Goal: Communication & Community: Answer question/provide support

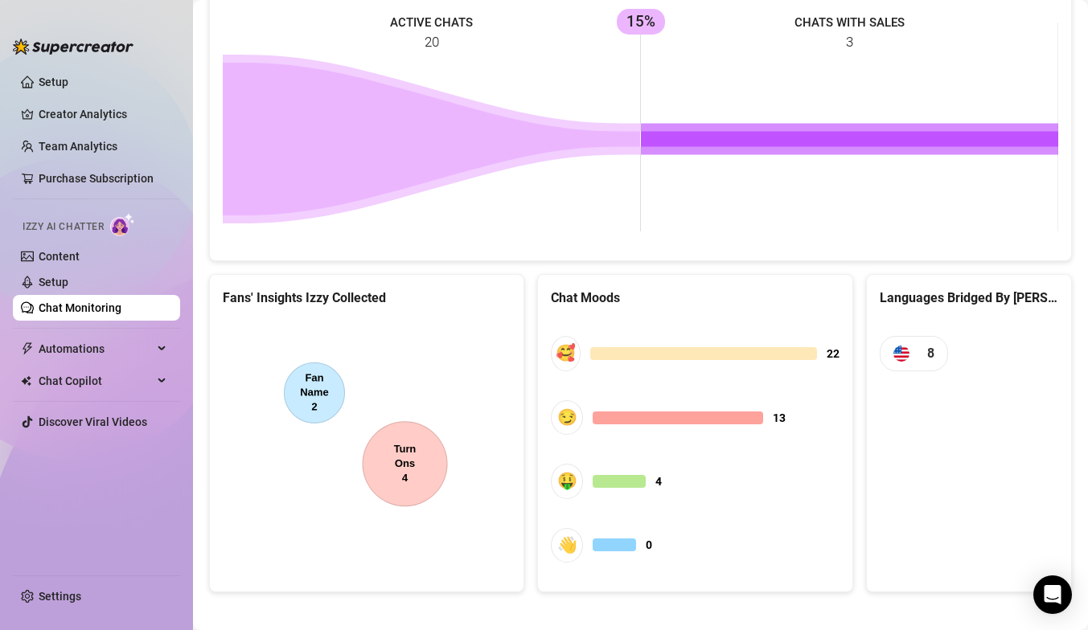
scroll to position [748, 0]
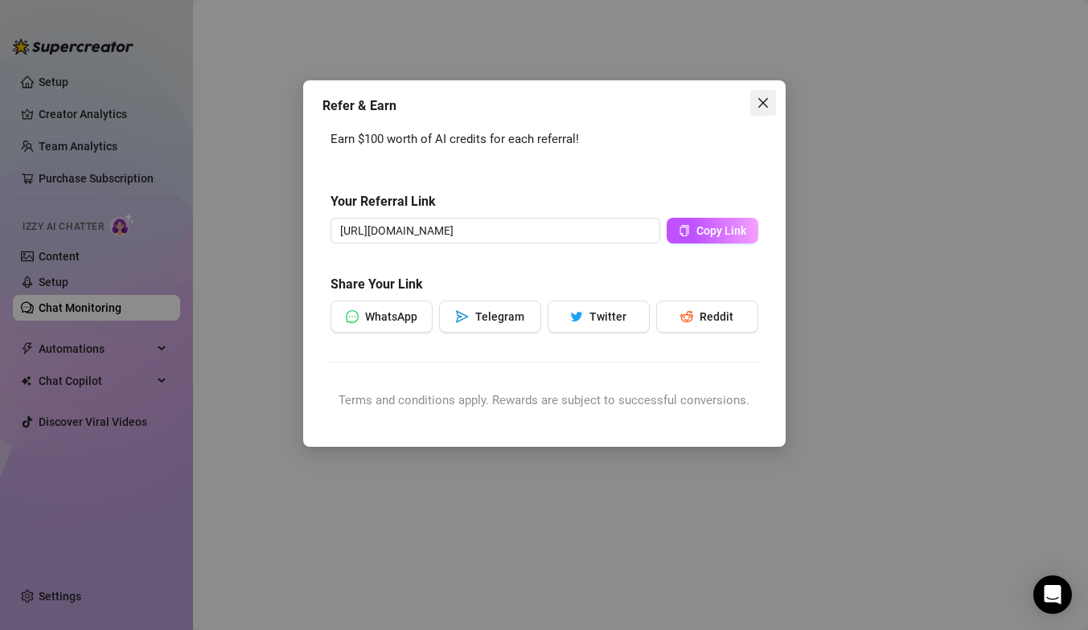
click at [764, 100] on icon "close" at bounding box center [762, 103] width 10 height 10
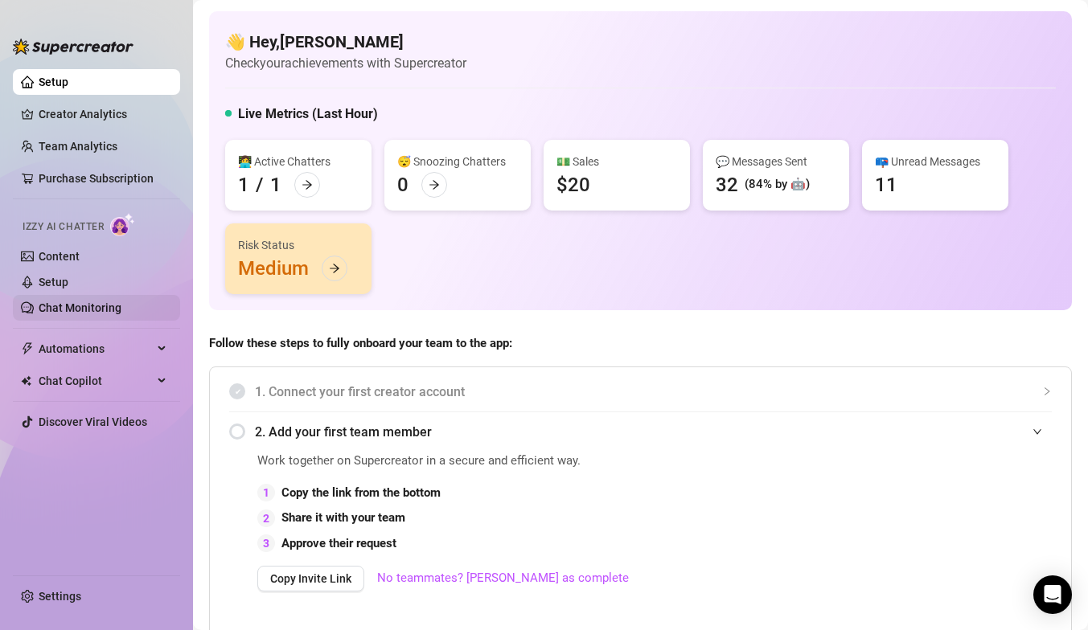
click at [113, 305] on link "Chat Monitoring" at bounding box center [80, 307] width 83 height 13
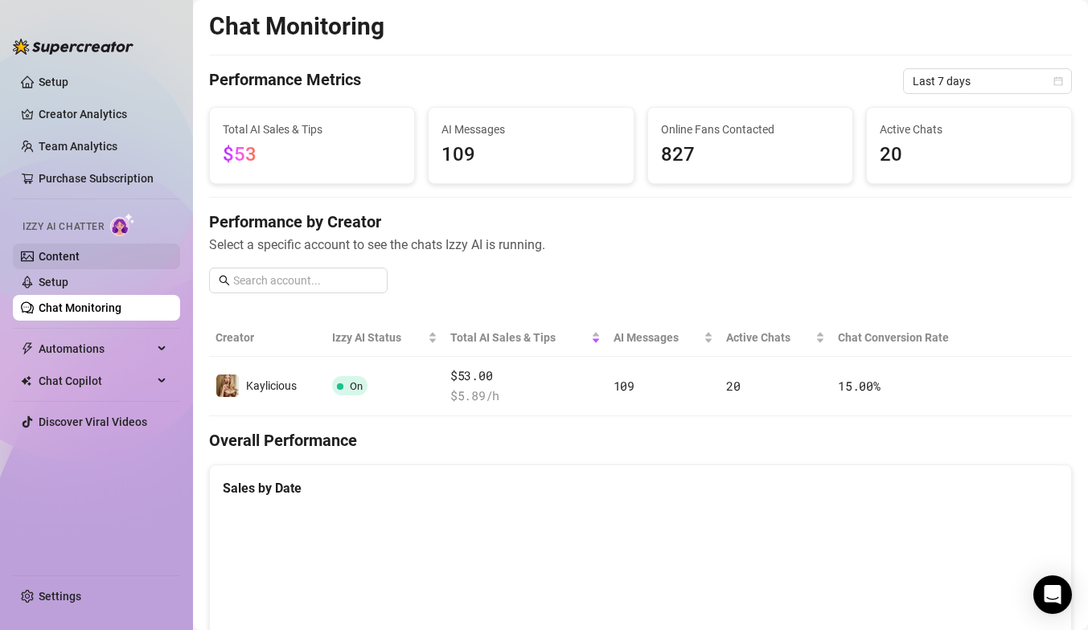
click at [76, 257] on link "Content" at bounding box center [59, 256] width 41 height 13
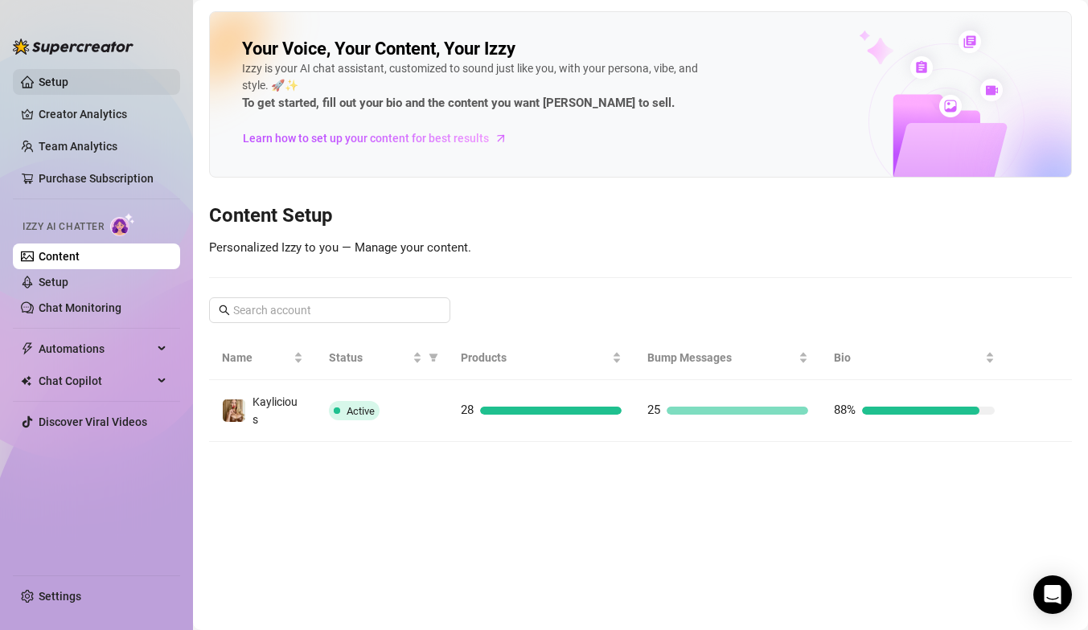
click at [54, 88] on link "Setup" at bounding box center [54, 82] width 30 height 13
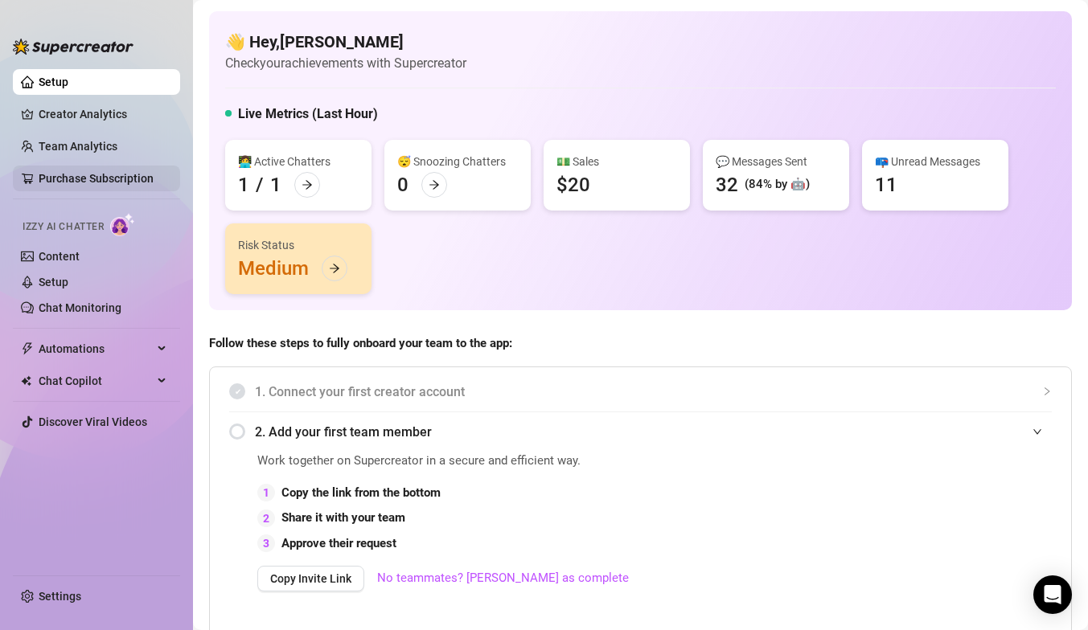
click at [122, 182] on link "Purchase Subscription" at bounding box center [96, 178] width 115 height 13
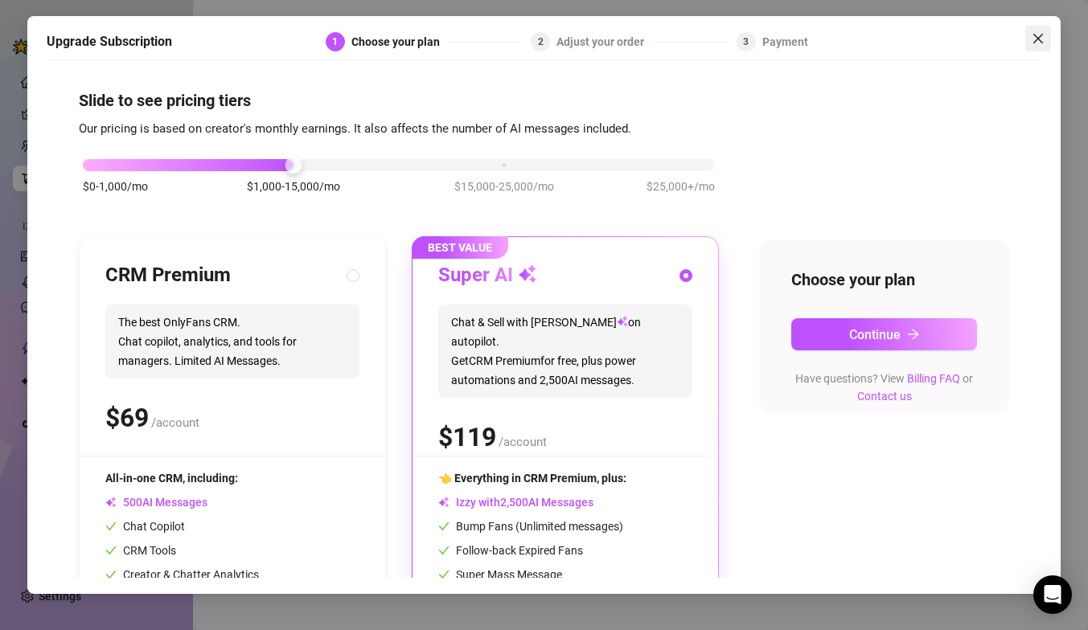
click at [1038, 35] on icon "close" at bounding box center [1037, 38] width 13 height 13
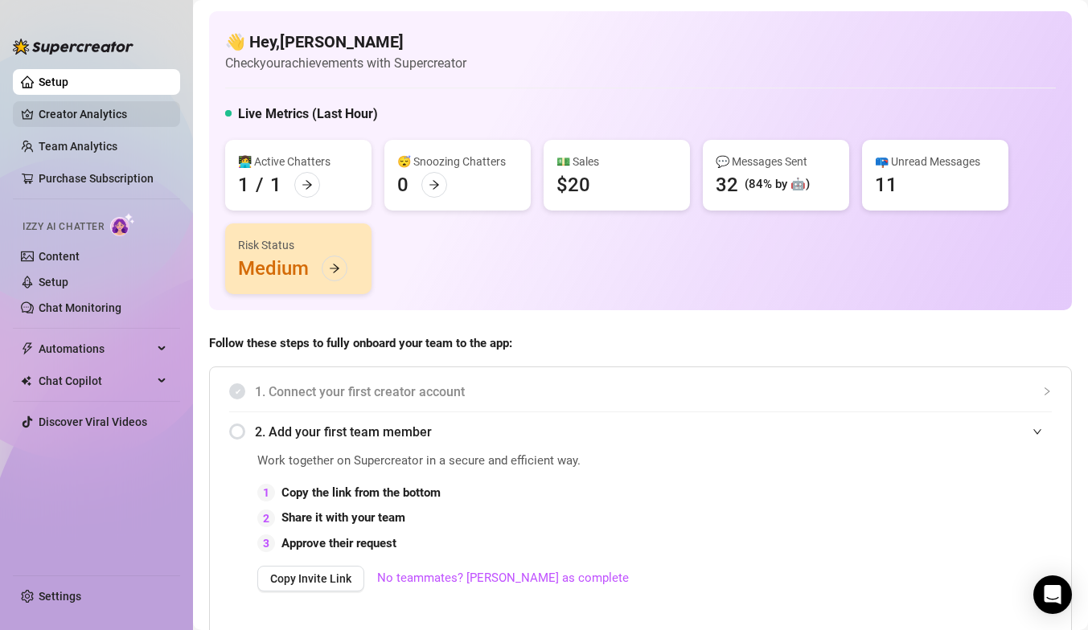
click at [96, 118] on link "Creator Analytics" at bounding box center [103, 114] width 129 height 26
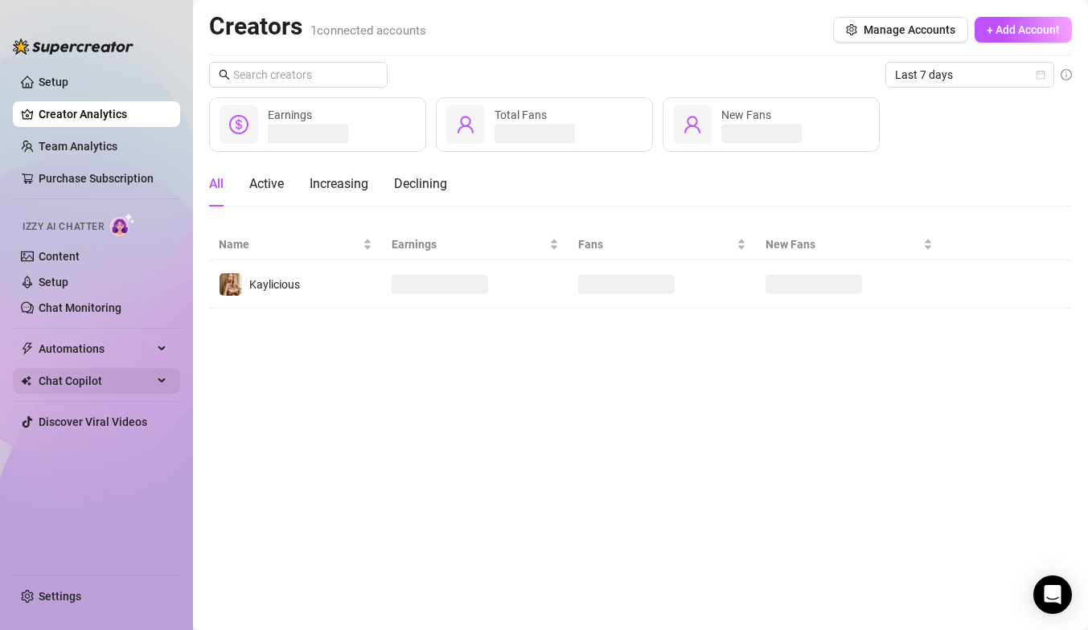
click at [158, 387] on div "Chat Copilot" at bounding box center [96, 381] width 167 height 26
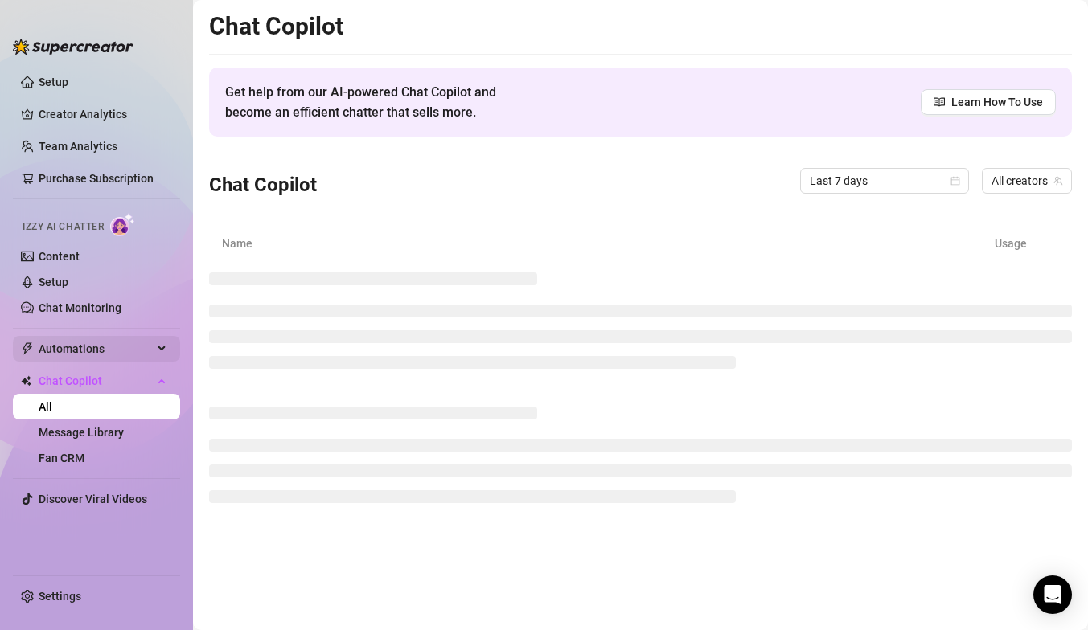
click at [148, 344] on span "Automations" at bounding box center [96, 349] width 114 height 26
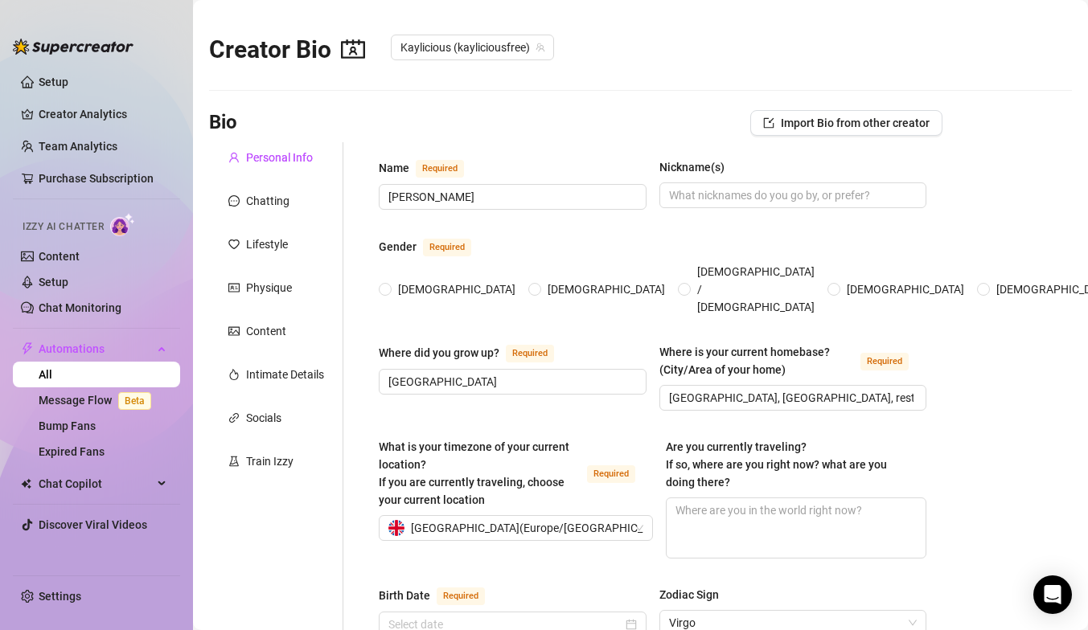
radio input "true"
type input "[DATE]"
click at [68, 285] on link "Setup" at bounding box center [54, 282] width 30 height 13
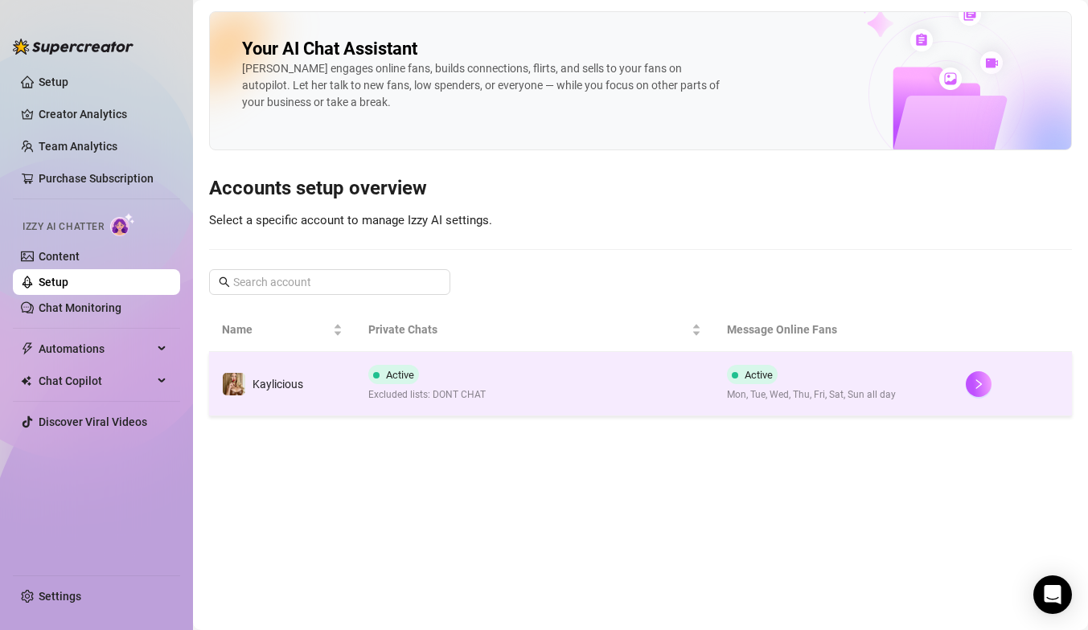
click at [510, 366] on td "Active Excluded lists: DONT CHAT" at bounding box center [534, 384] width 358 height 64
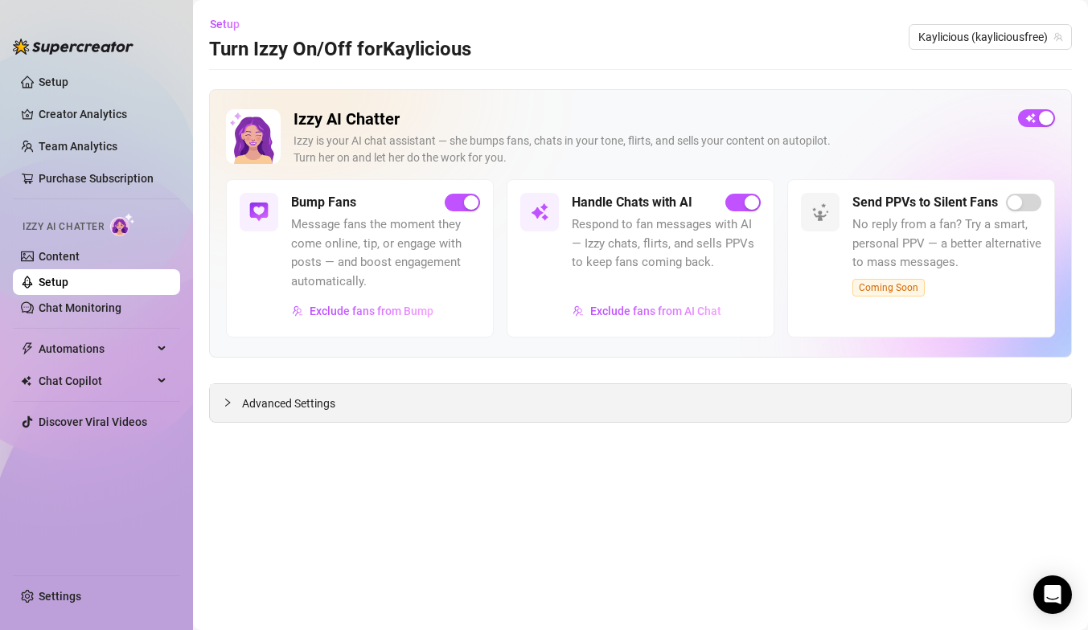
click at [428, 403] on div "Advanced Settings" at bounding box center [640, 403] width 861 height 38
click at [231, 400] on icon "collapsed" at bounding box center [228, 403] width 10 height 10
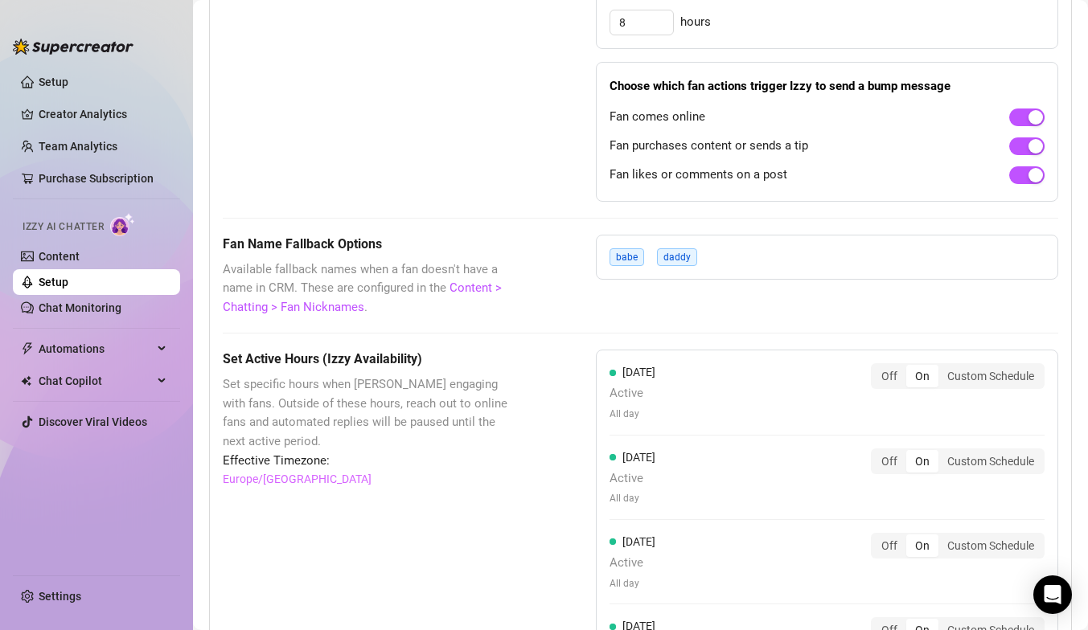
scroll to position [1156, 0]
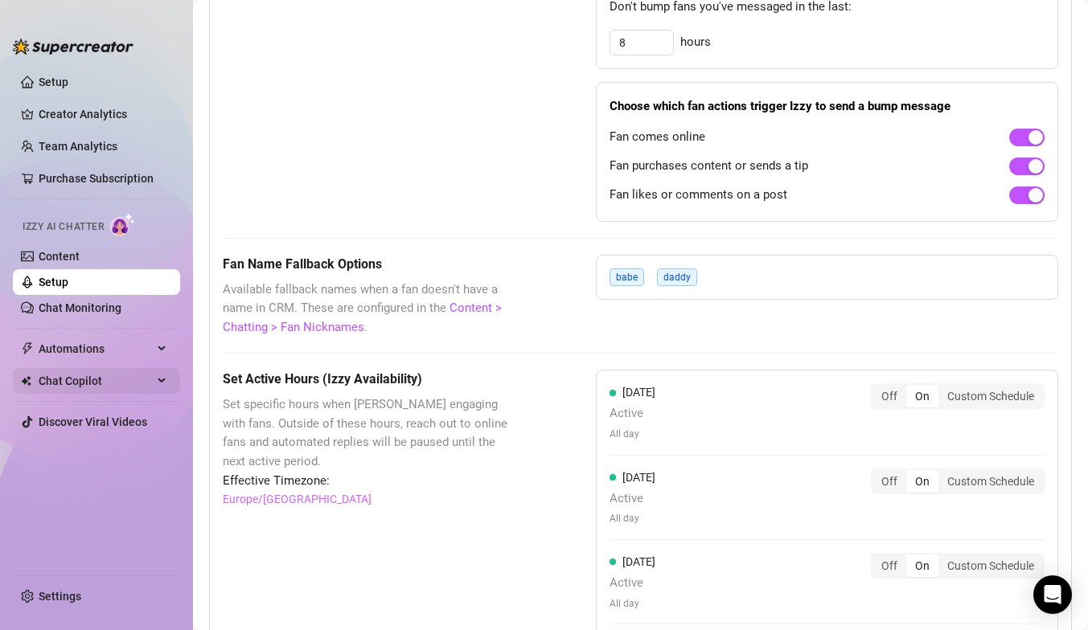
click at [128, 379] on span "Chat Copilot" at bounding box center [96, 381] width 114 height 26
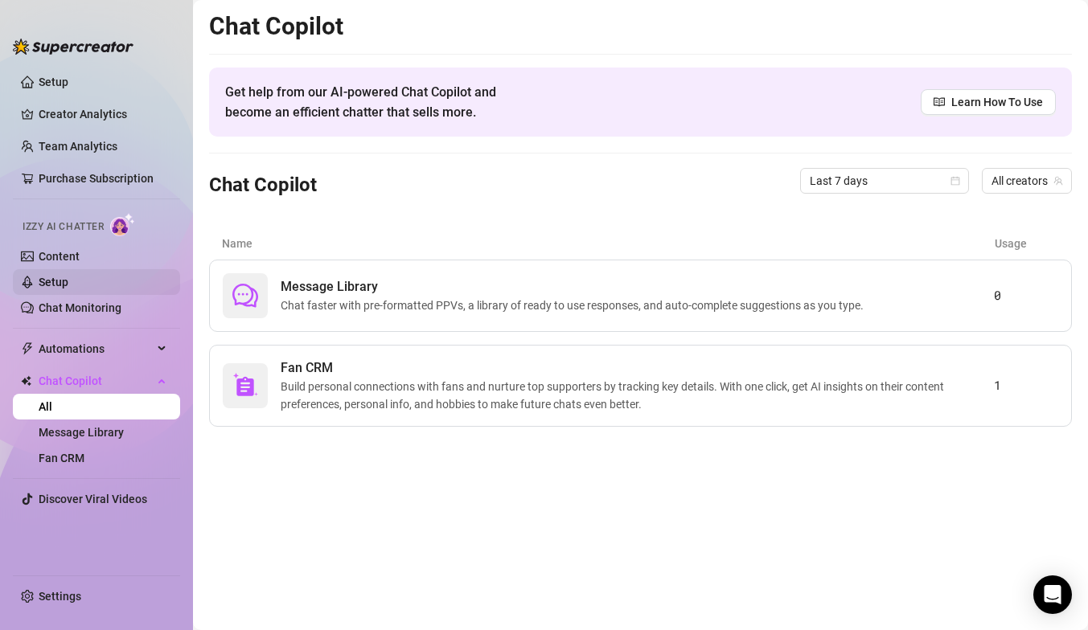
click at [68, 289] on link "Setup" at bounding box center [54, 282] width 30 height 13
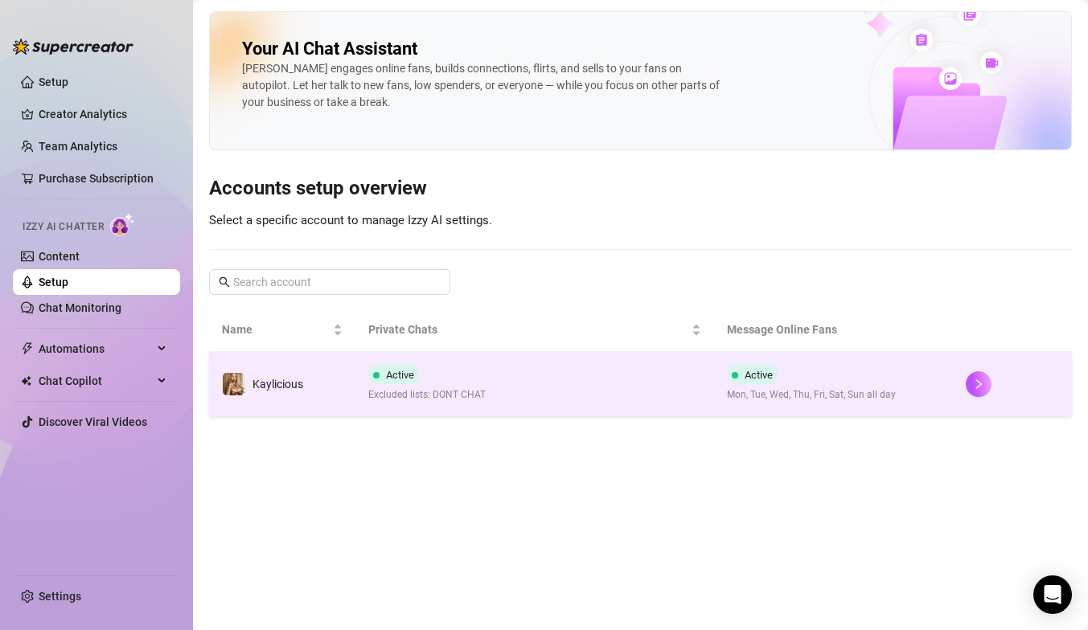
click at [266, 400] on td "Kaylicious" at bounding box center [282, 384] width 146 height 64
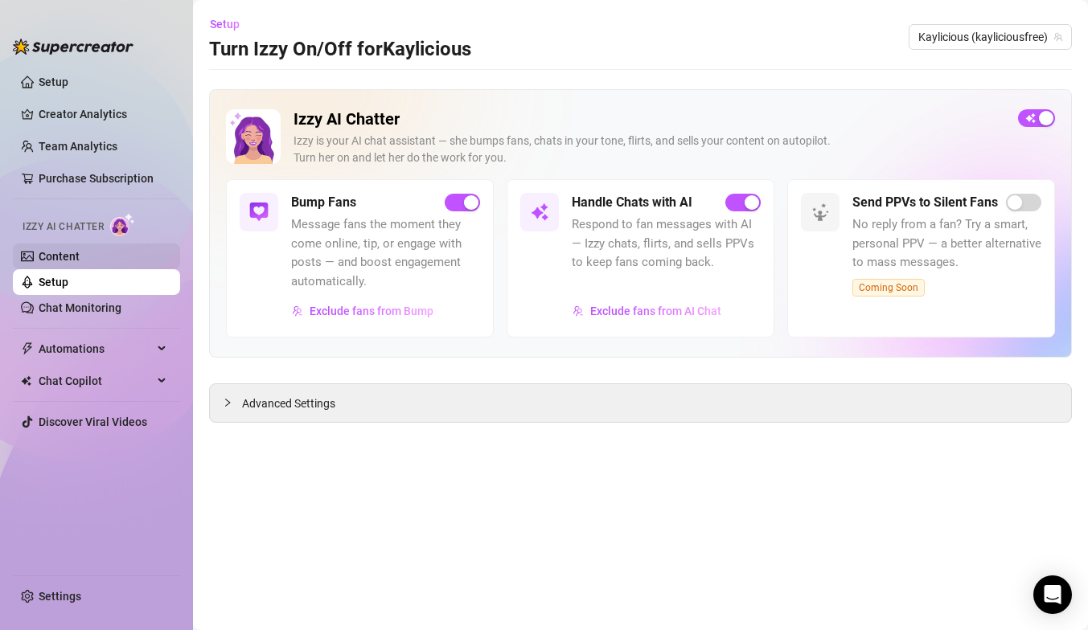
click at [80, 259] on link "Content" at bounding box center [59, 256] width 41 height 13
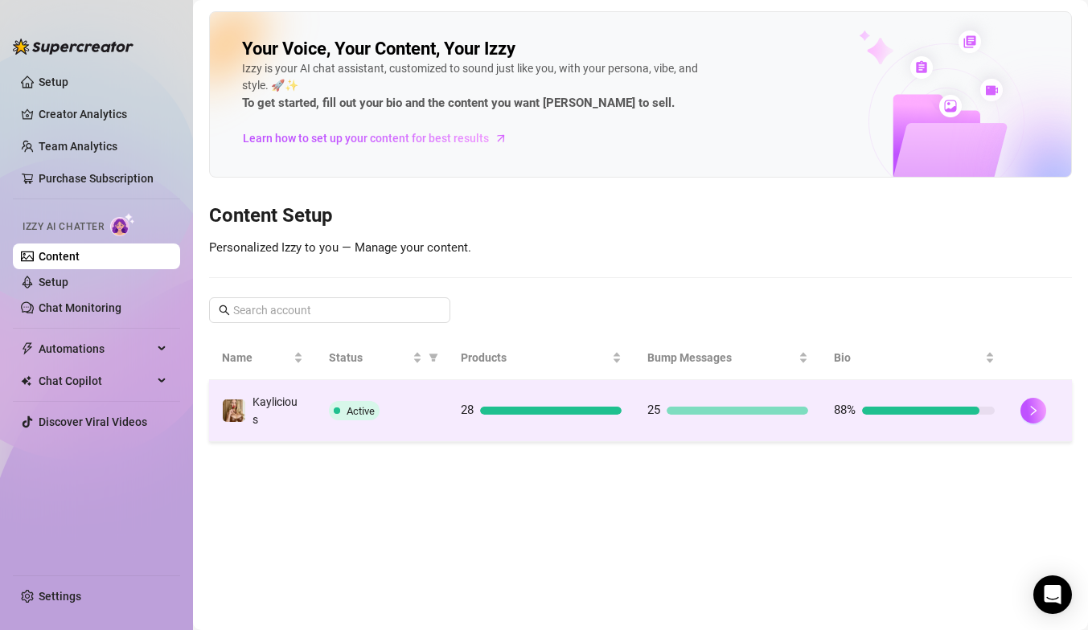
click at [334, 412] on span at bounding box center [337, 411] width 6 height 6
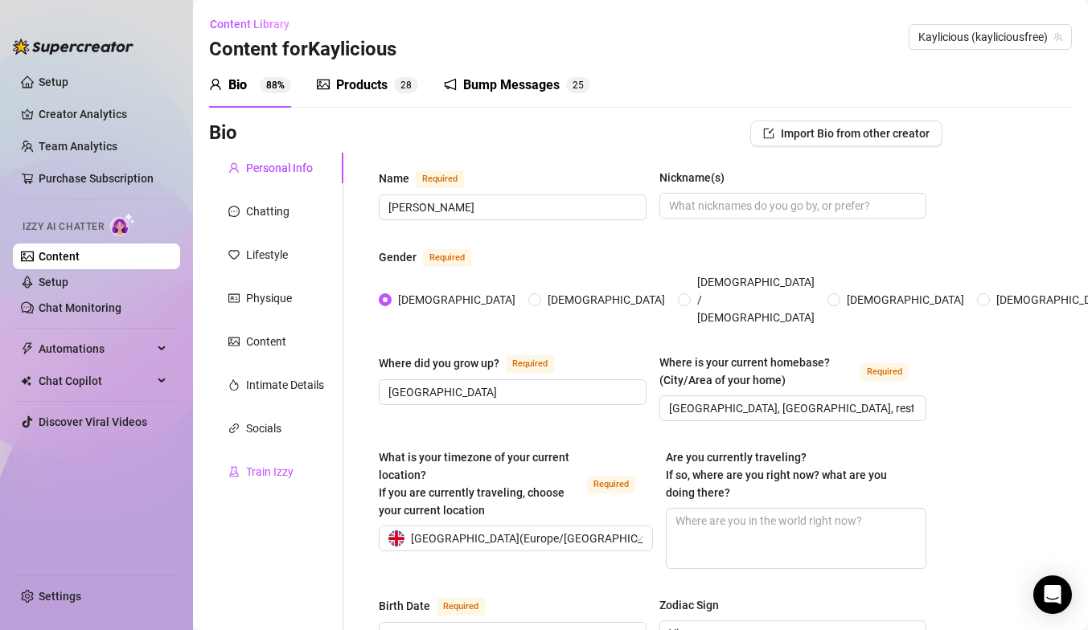
click at [260, 473] on div "Train Izzy" at bounding box center [269, 472] width 47 height 18
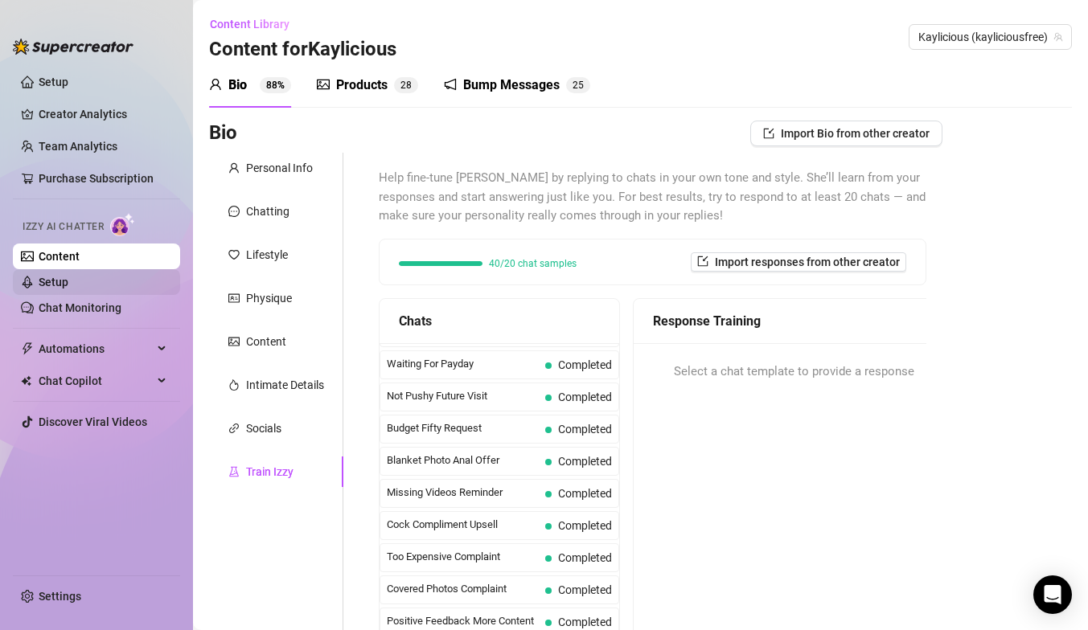
click at [59, 288] on link "Setup" at bounding box center [54, 282] width 30 height 13
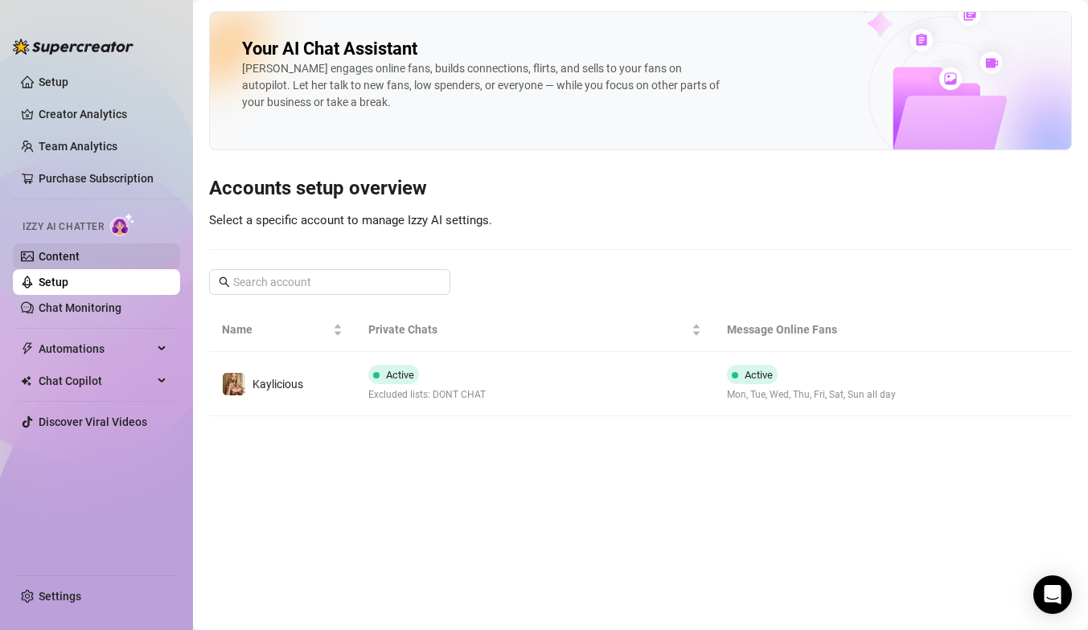
click at [52, 255] on link "Content" at bounding box center [59, 256] width 41 height 13
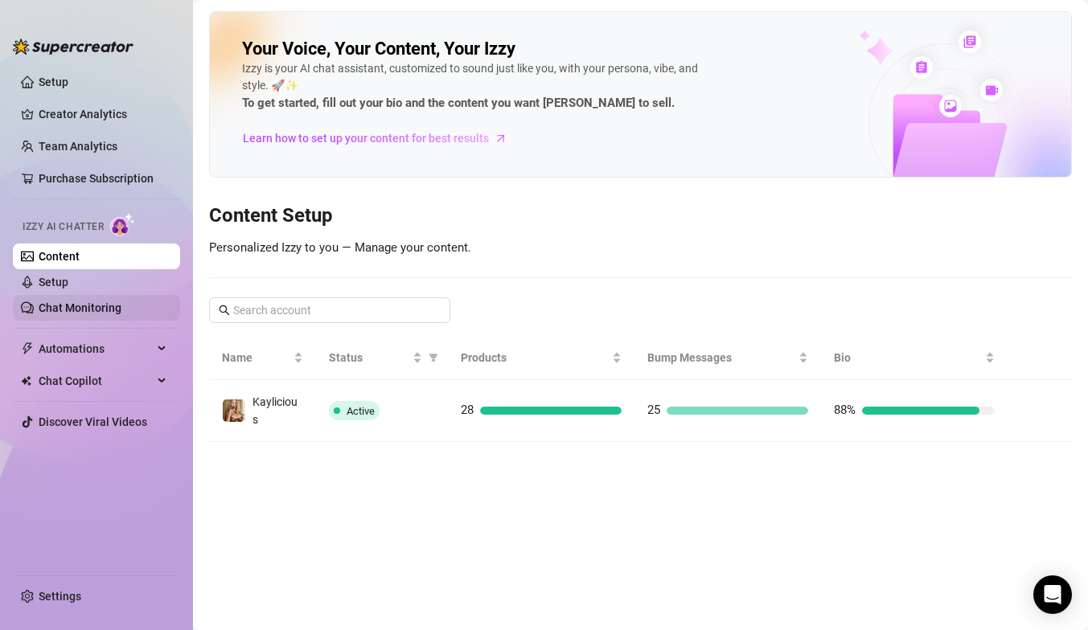
click at [62, 305] on link "Chat Monitoring" at bounding box center [80, 307] width 83 height 13
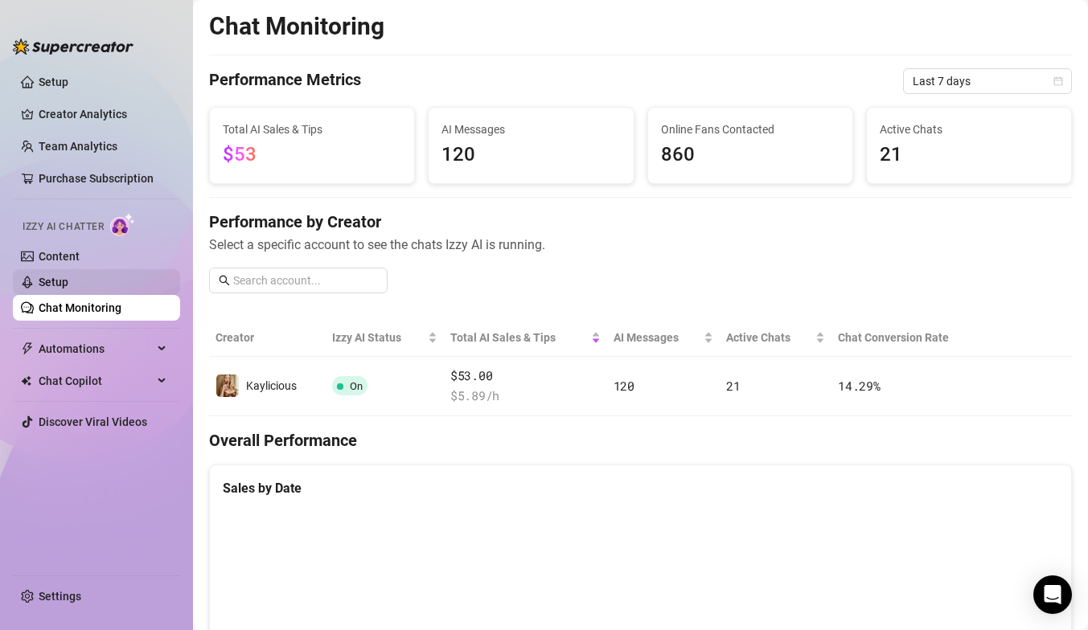
click at [59, 285] on link "Setup" at bounding box center [54, 282] width 30 height 13
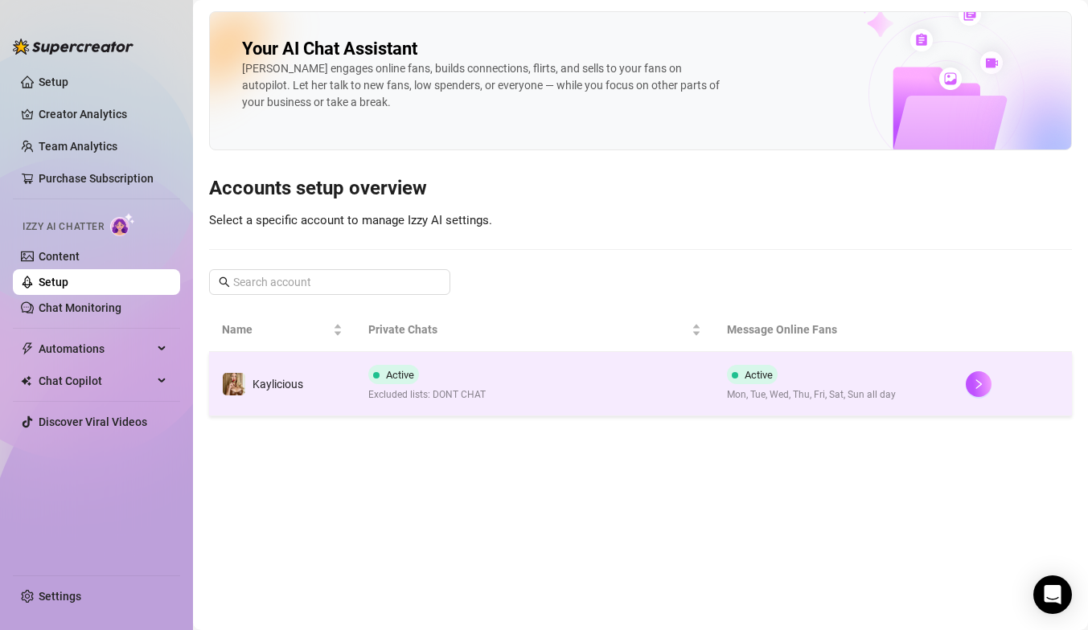
click at [391, 385] on div "Active Excluded lists: DONT CHAT" at bounding box center [426, 384] width 117 height 38
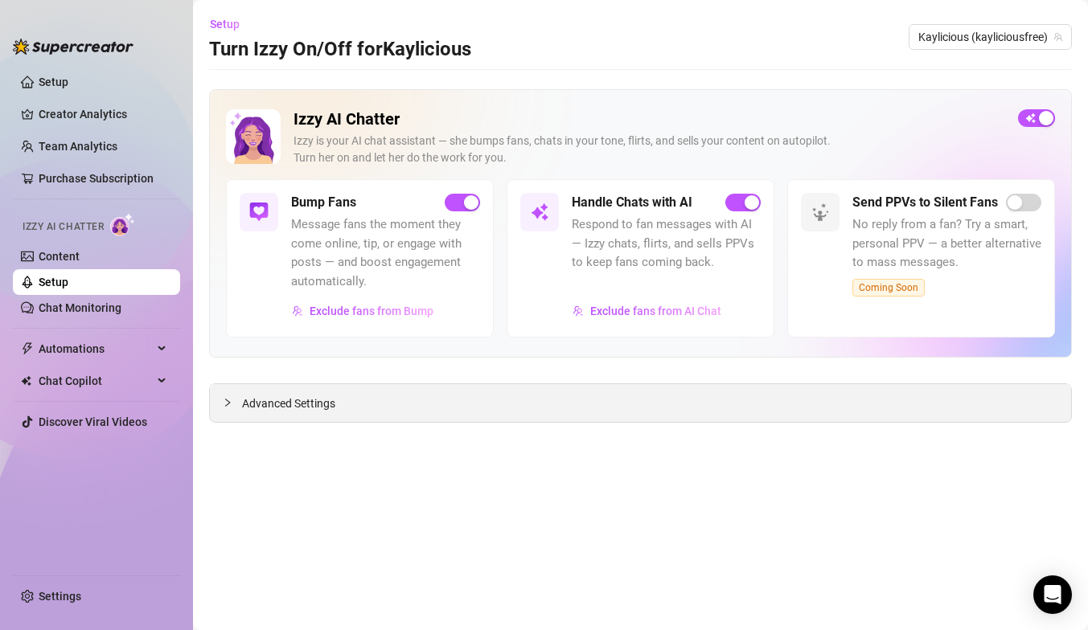
click at [507, 409] on div "Advanced Settings" at bounding box center [640, 403] width 861 height 38
click at [228, 404] on icon "collapsed" at bounding box center [227, 402] width 5 height 8
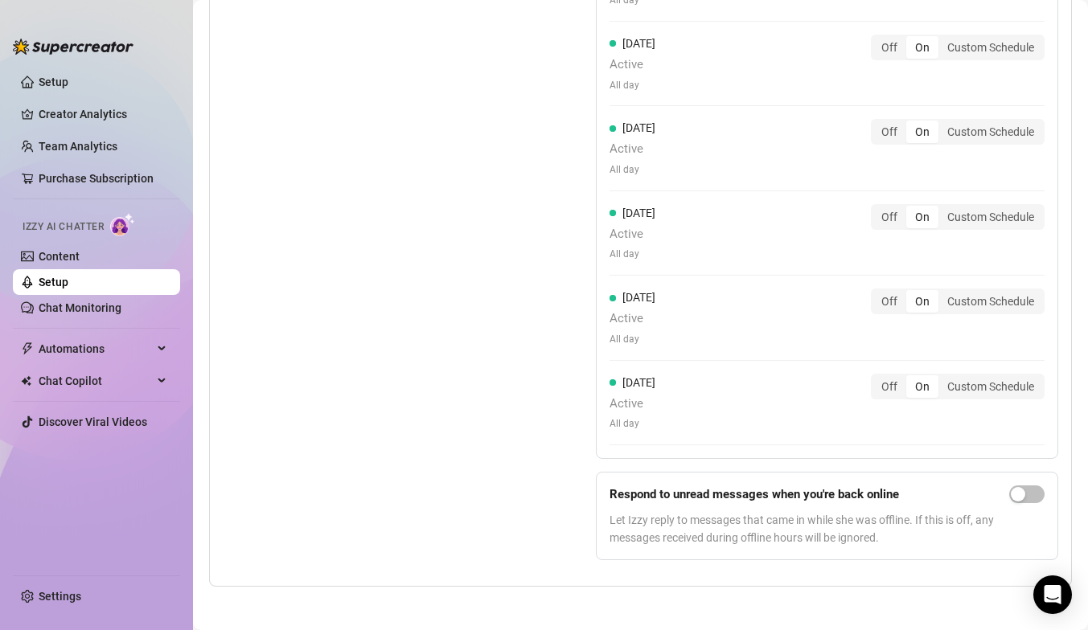
scroll to position [1679, 0]
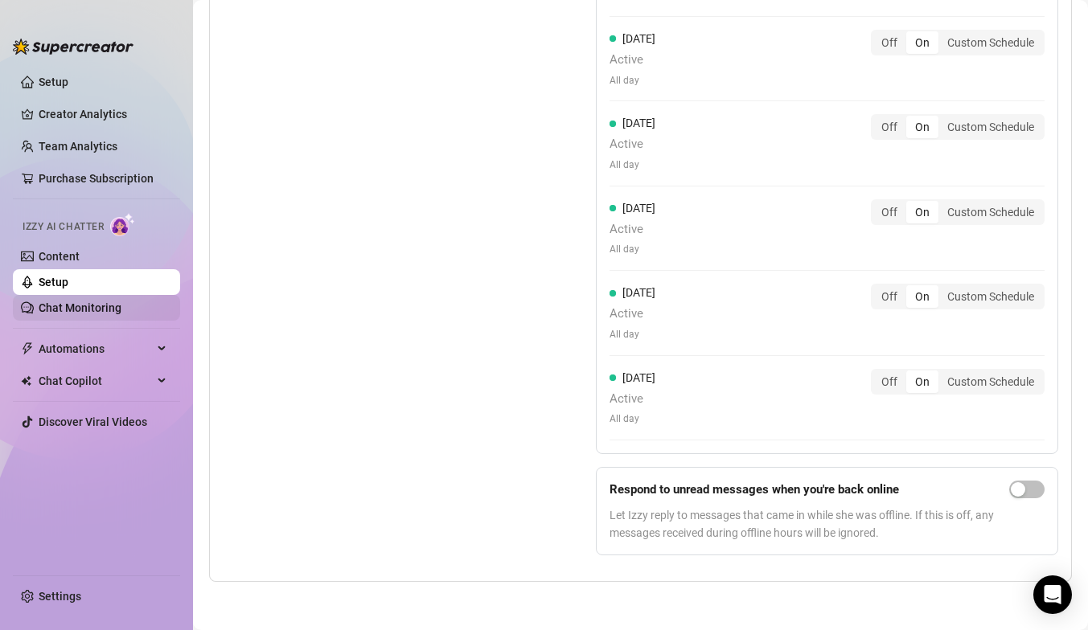
click at [92, 313] on link "Chat Monitoring" at bounding box center [80, 307] width 83 height 13
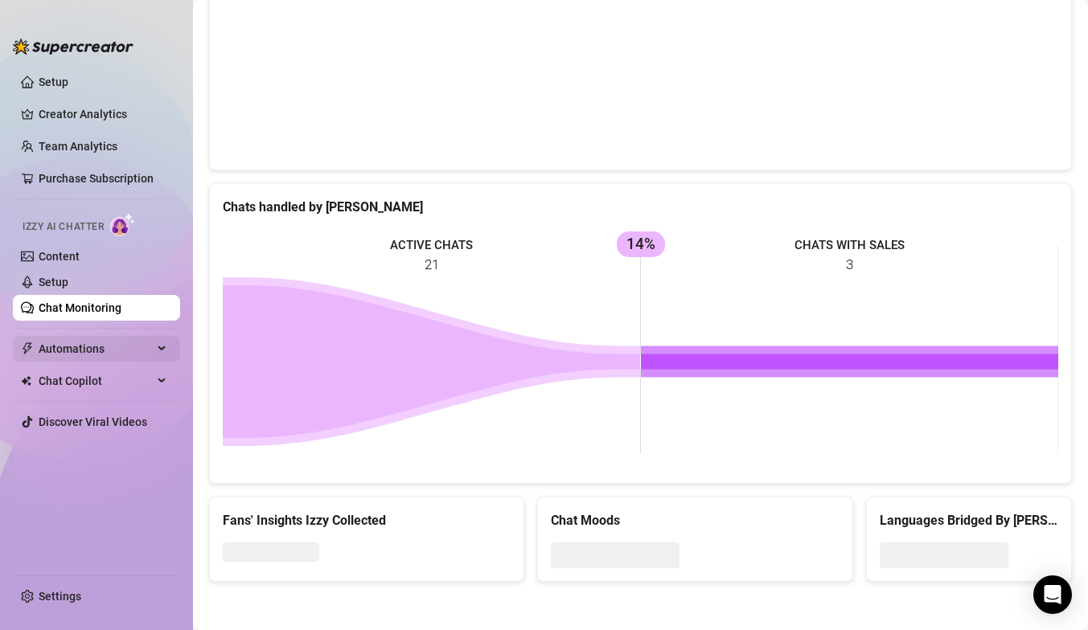
scroll to position [748, 0]
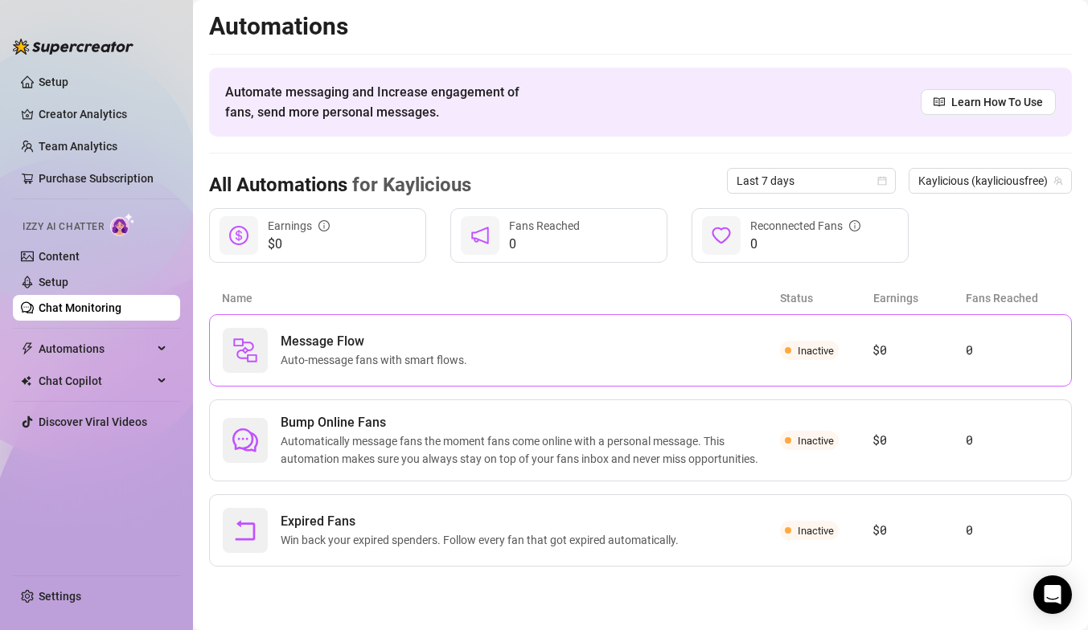
click at [407, 355] on span "Auto-message fans with smart flows." at bounding box center [377, 360] width 193 height 18
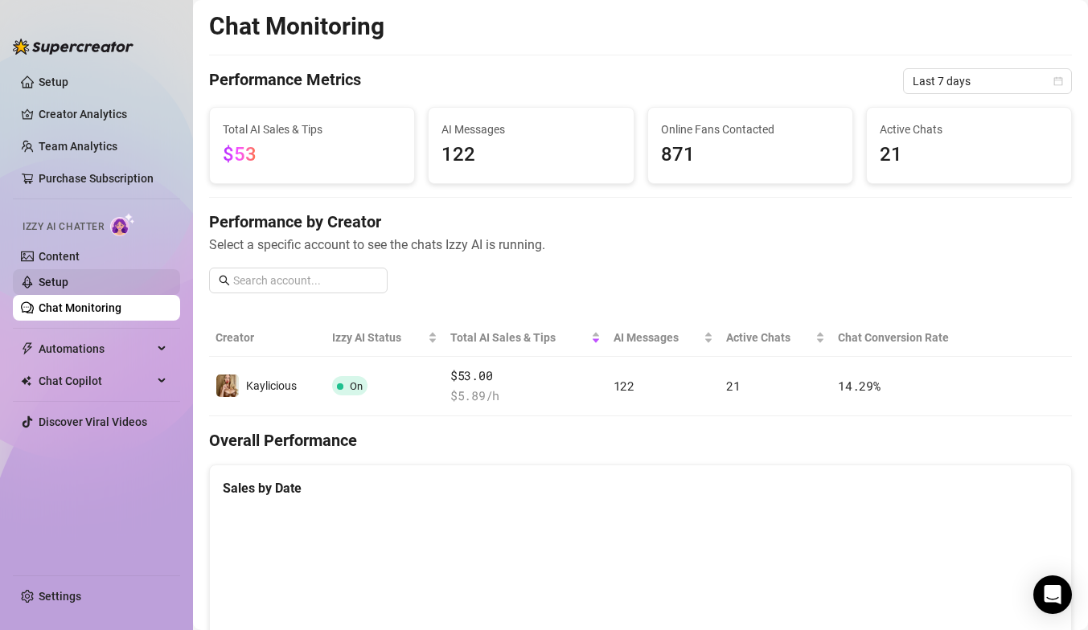
click at [68, 284] on link "Setup" at bounding box center [54, 282] width 30 height 13
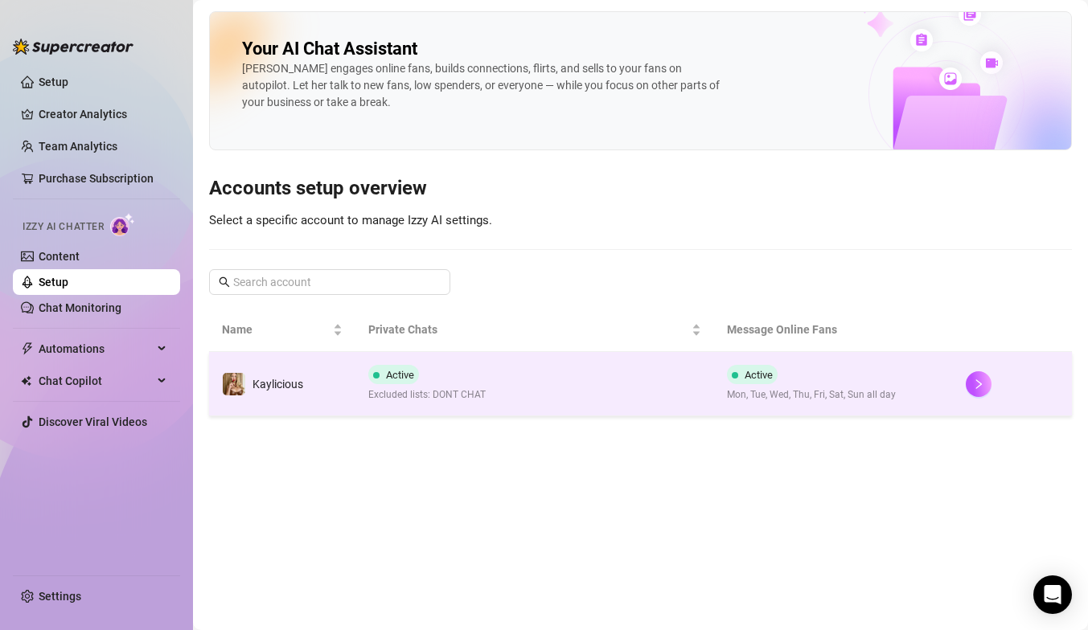
click at [861, 377] on div "Active Mon, Tue, Wed, Thu, Fri, Sat, Sun all day" at bounding box center [811, 384] width 169 height 38
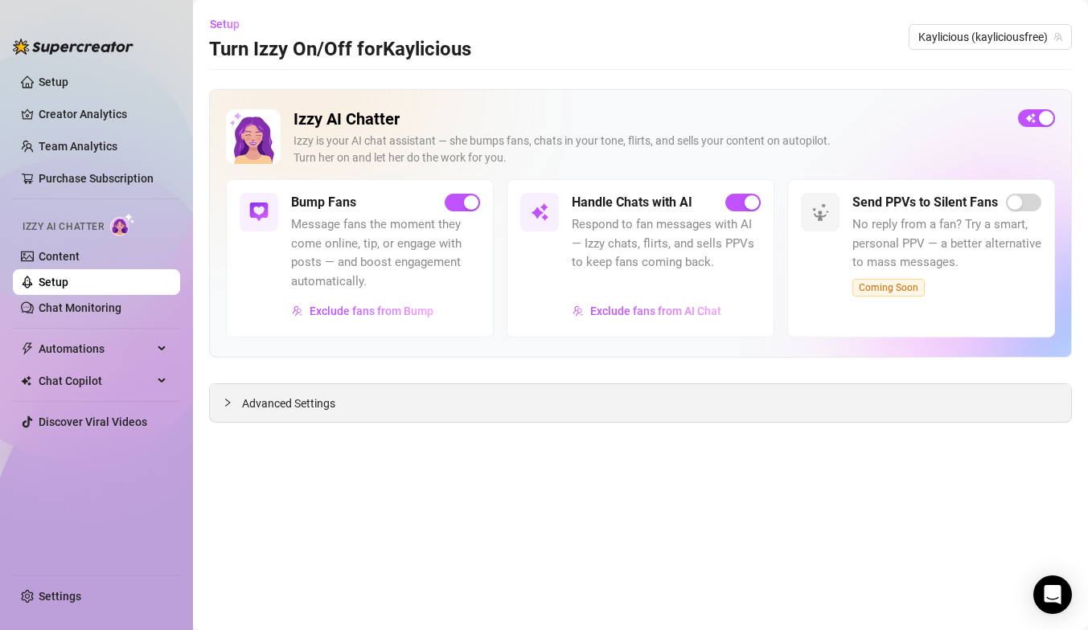
click at [661, 402] on div "Advanced Settings" at bounding box center [640, 403] width 861 height 38
click at [227, 403] on icon "collapsed" at bounding box center [228, 403] width 10 height 10
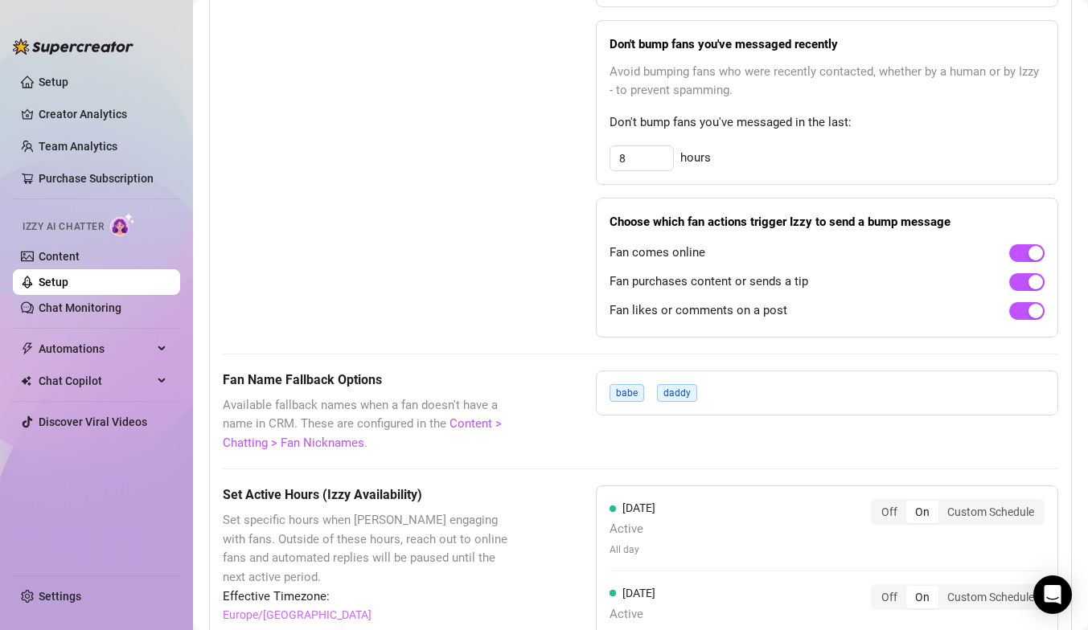
scroll to position [997, 0]
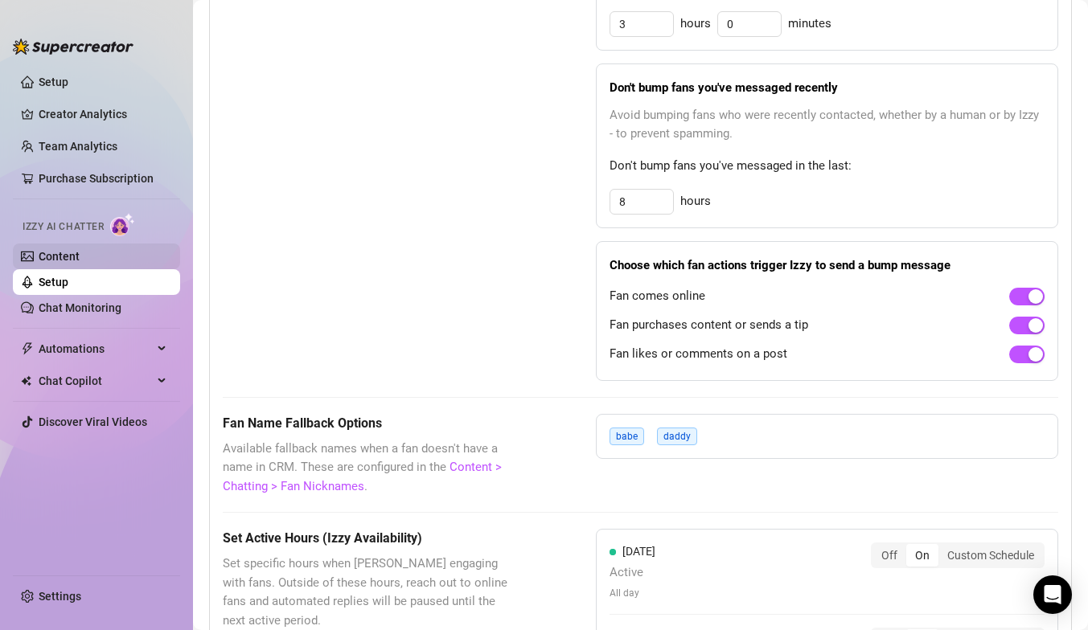
click at [80, 255] on link "Content" at bounding box center [59, 256] width 41 height 13
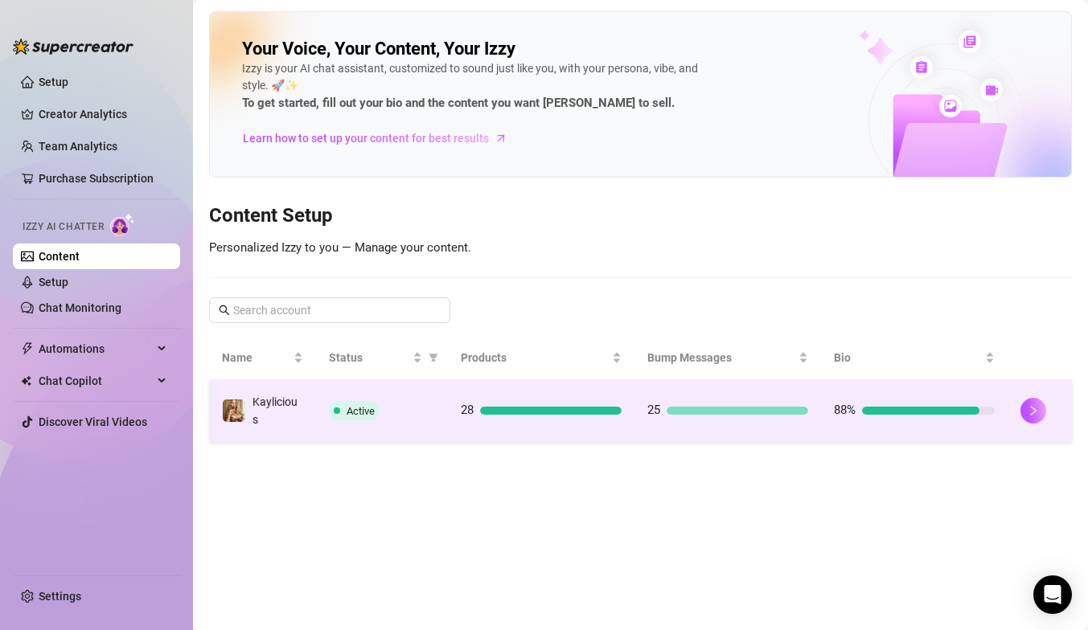
click at [308, 426] on td "Kaylicious" at bounding box center [262, 411] width 107 height 62
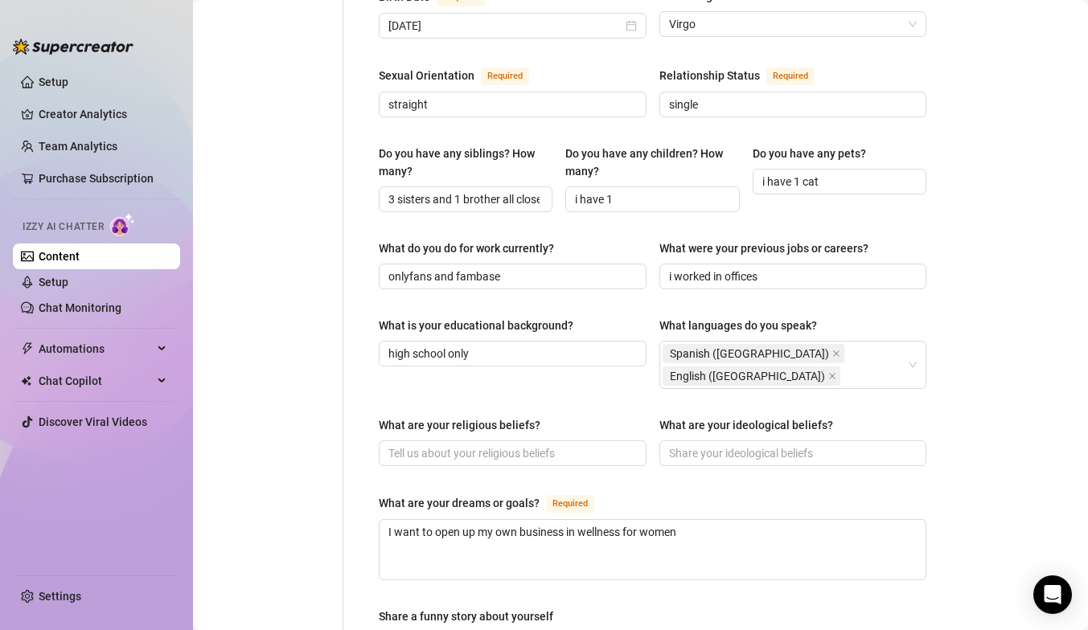
scroll to position [246, 0]
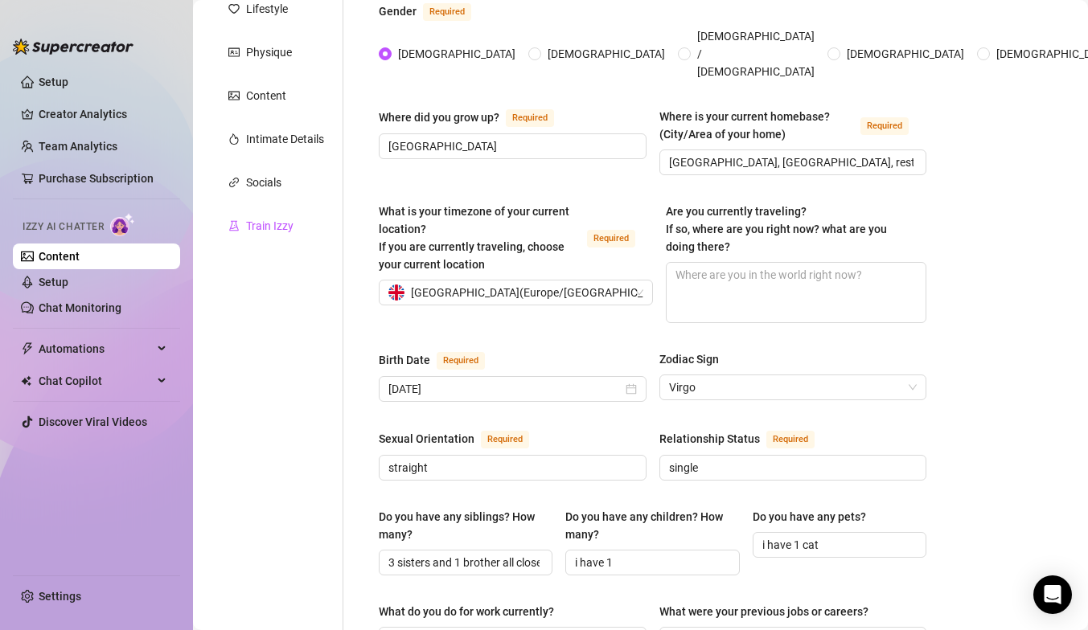
click at [264, 221] on div "Train Izzy" at bounding box center [269, 226] width 47 height 18
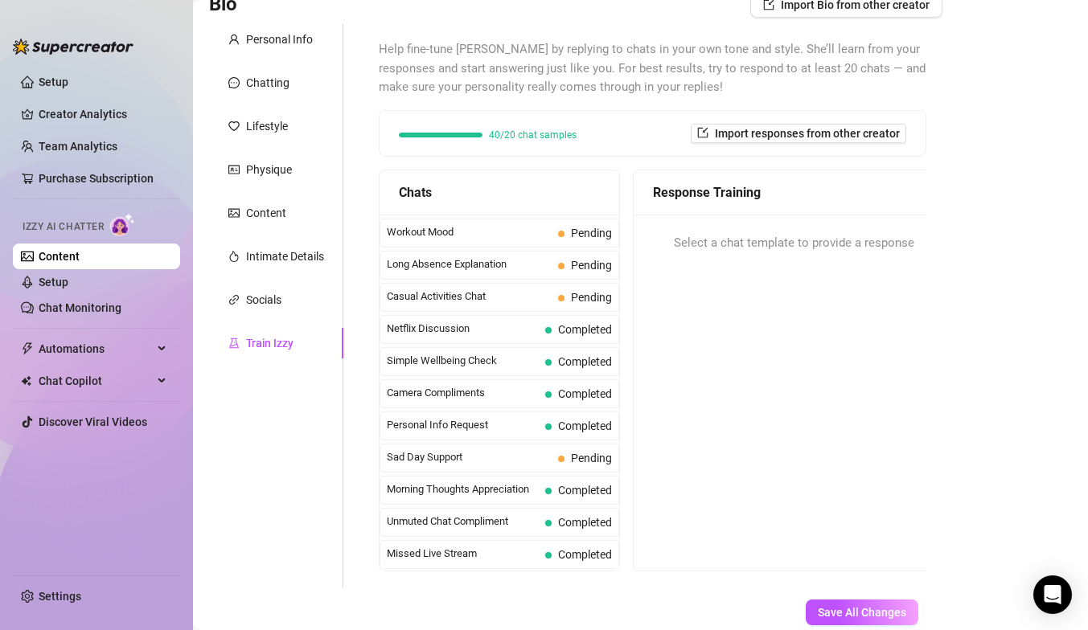
scroll to position [130, 0]
click at [266, 75] on div "Chatting" at bounding box center [267, 81] width 43 height 18
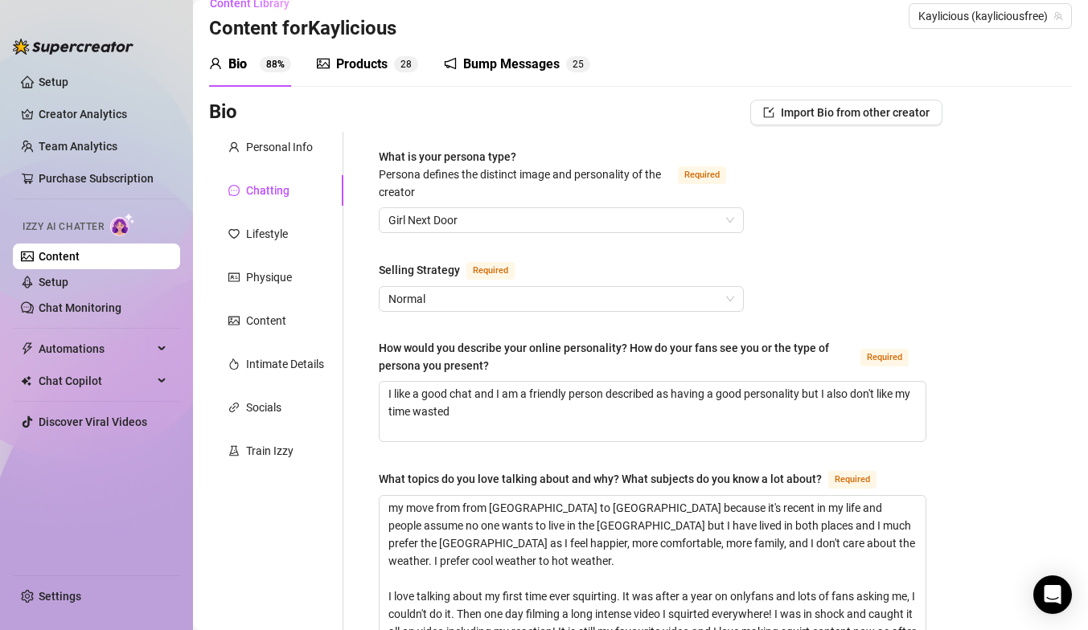
scroll to position [23, 0]
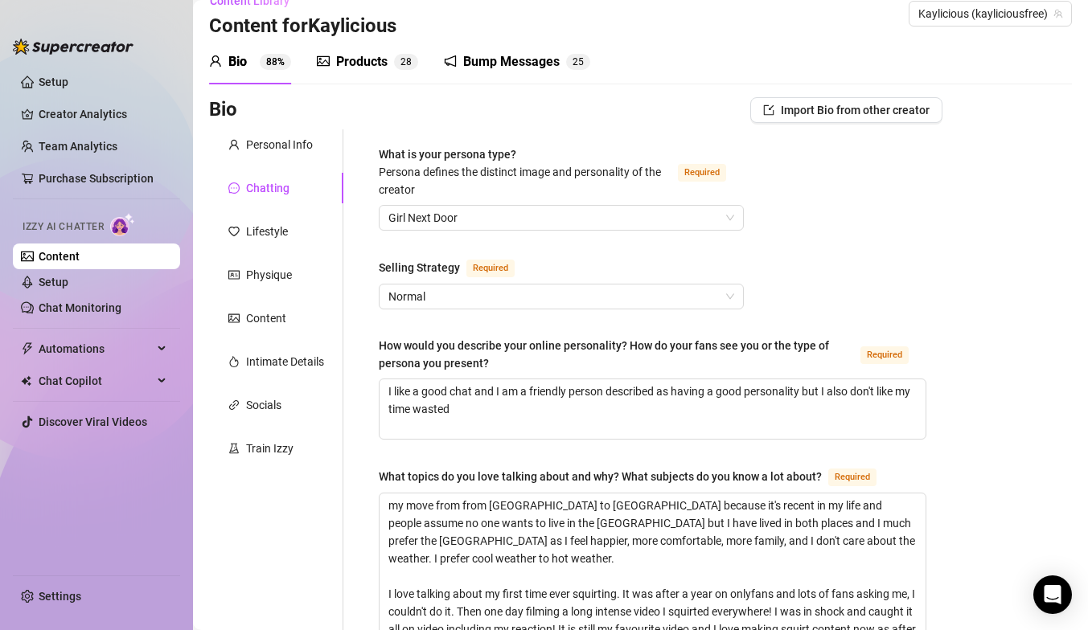
click at [506, 52] on div "Bump Messages" at bounding box center [511, 61] width 96 height 19
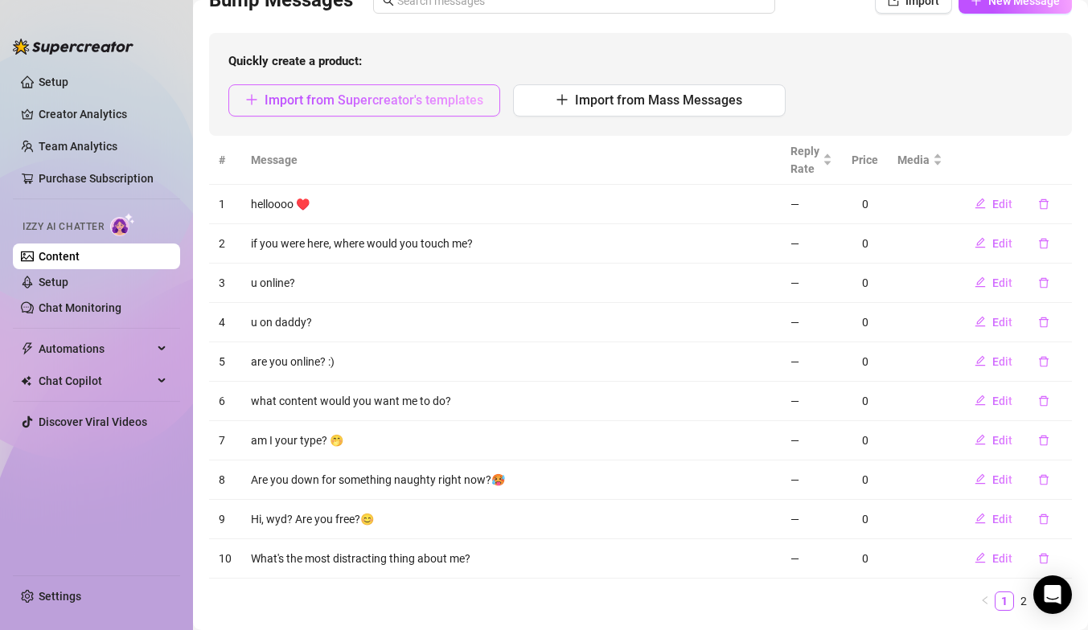
scroll to position [174, 0]
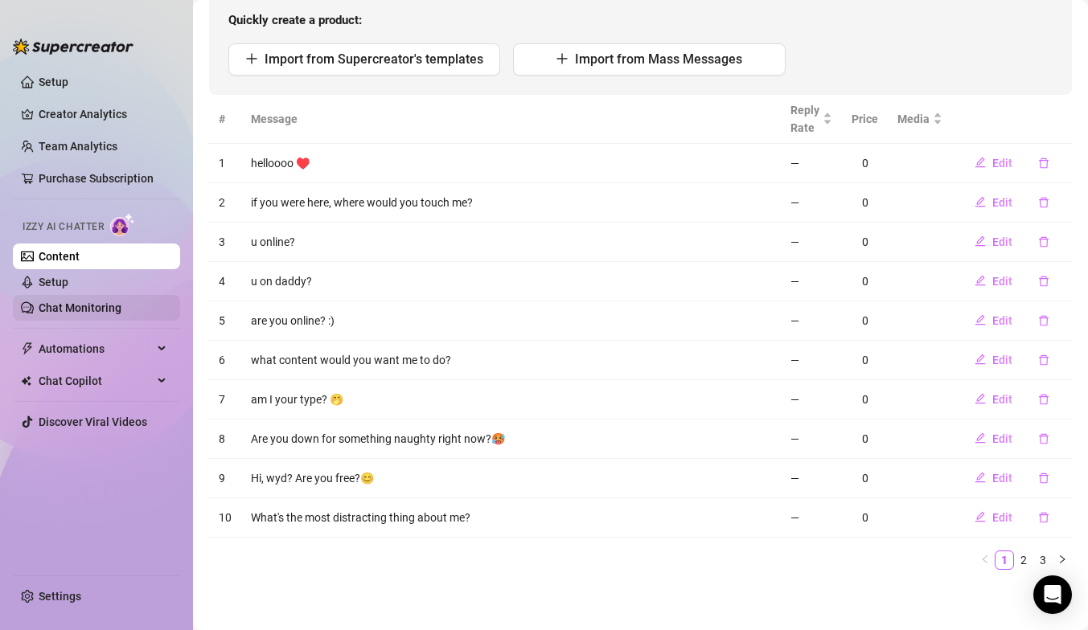
click at [91, 305] on link "Chat Monitoring" at bounding box center [80, 307] width 83 height 13
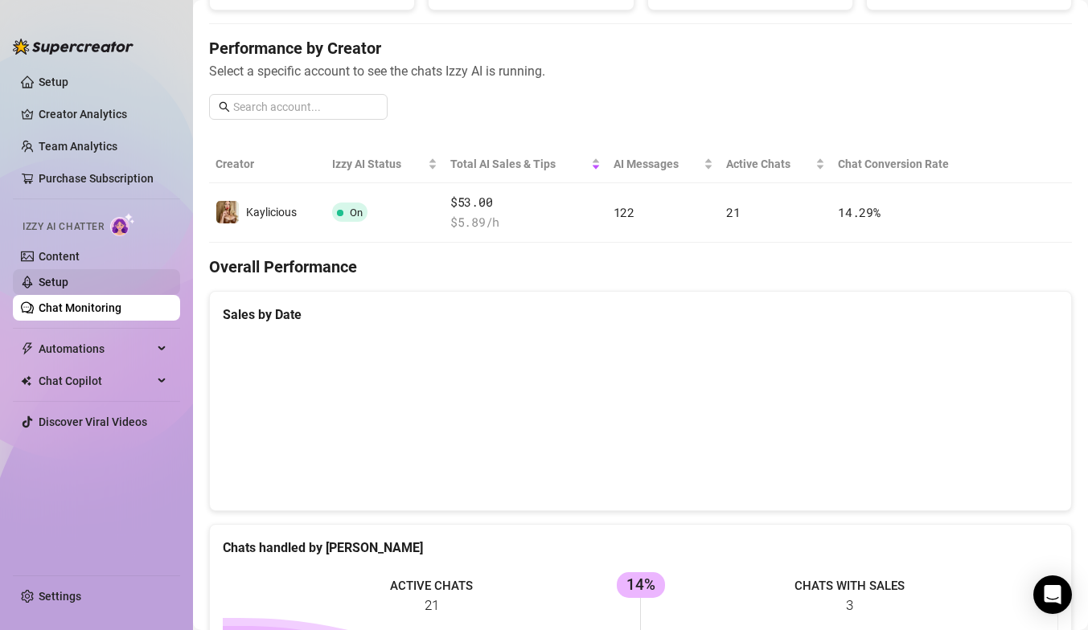
click at [68, 282] on link "Setup" at bounding box center [54, 282] width 30 height 13
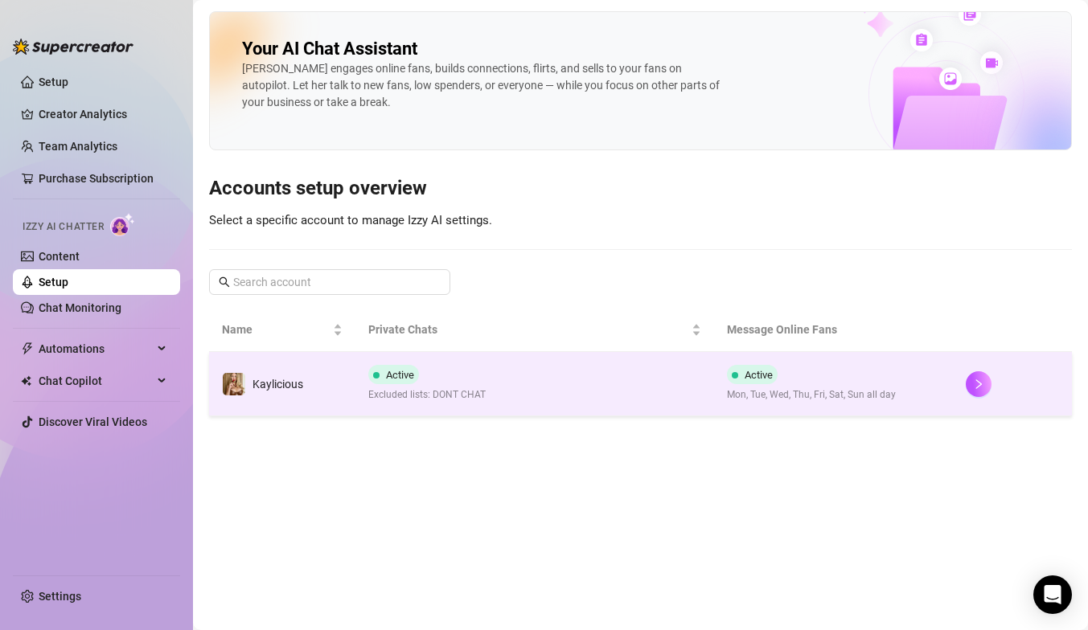
click at [378, 405] on td "Active Excluded lists: DONT CHAT" at bounding box center [534, 384] width 358 height 64
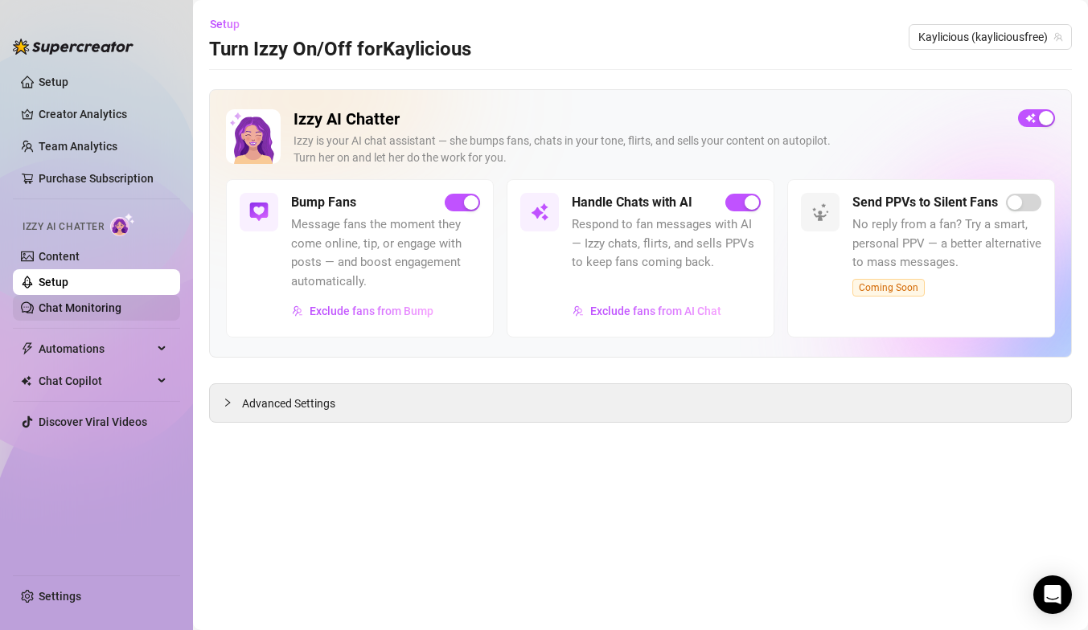
click at [121, 314] on link "Chat Monitoring" at bounding box center [80, 307] width 83 height 13
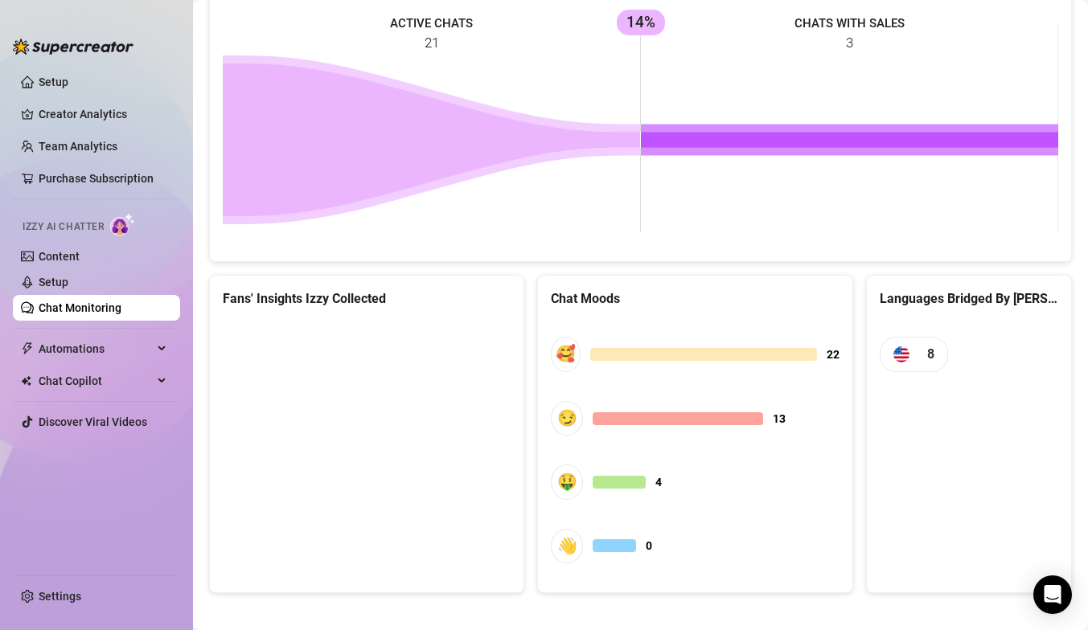
scroll to position [748, 0]
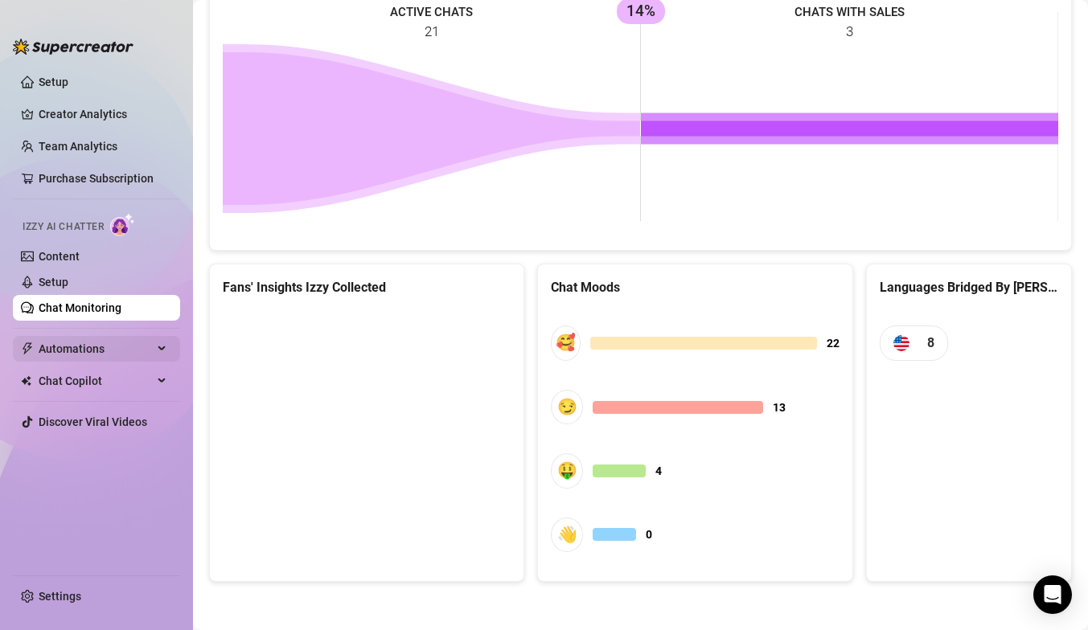
click at [128, 354] on span "Automations" at bounding box center [96, 349] width 114 height 26
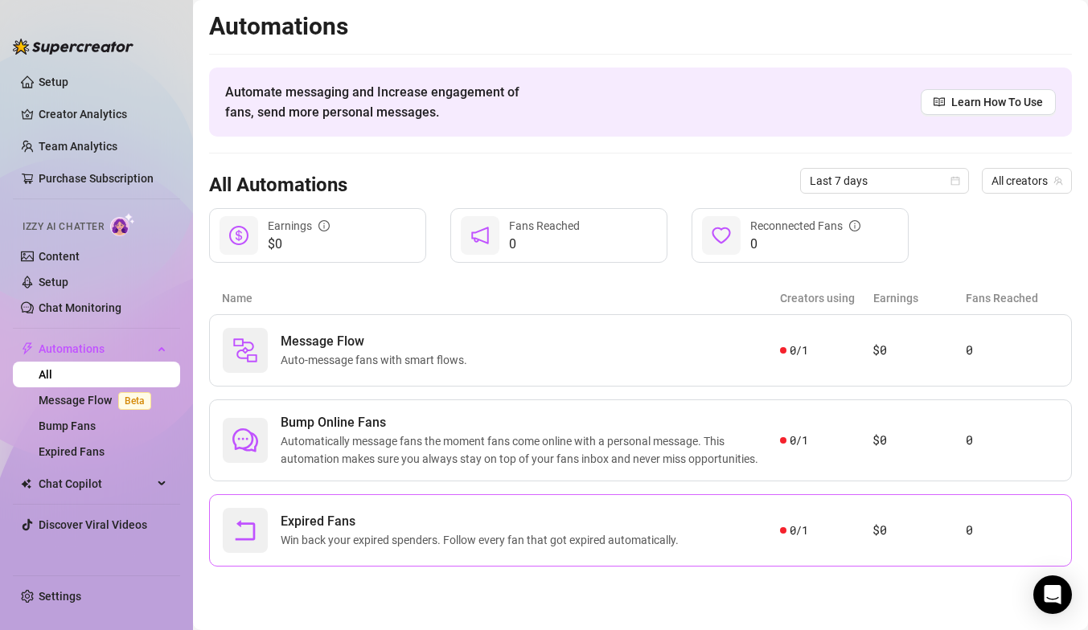
click at [379, 514] on span "Expired Fans" at bounding box center [483, 521] width 404 height 19
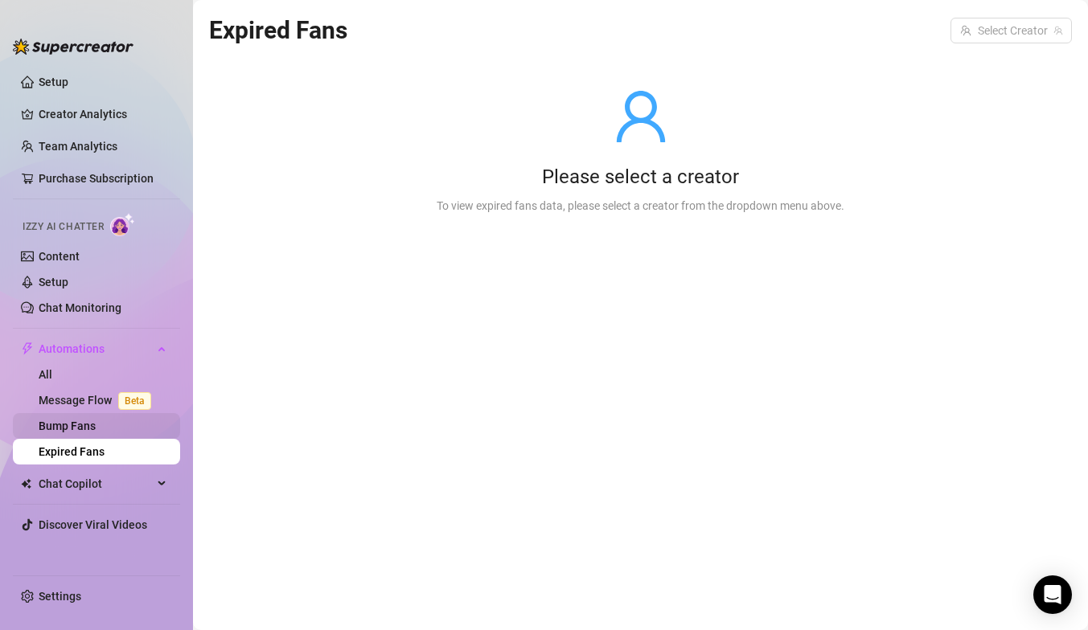
click at [91, 427] on link "Bump Fans" at bounding box center [67, 426] width 57 height 13
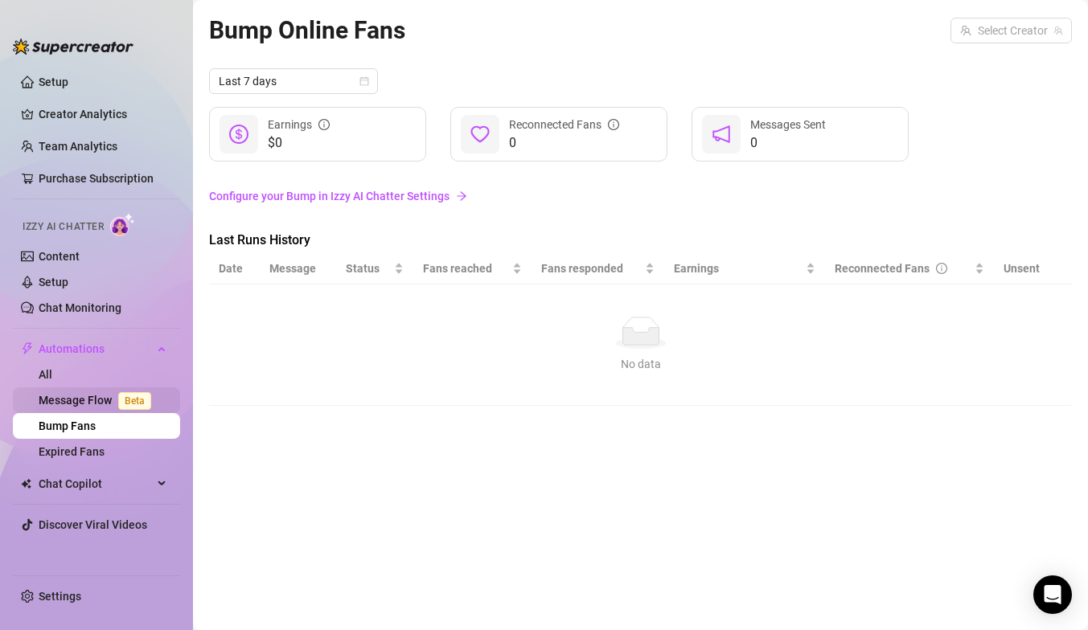
click at [86, 400] on link "Message Flow Beta" at bounding box center [98, 400] width 119 height 13
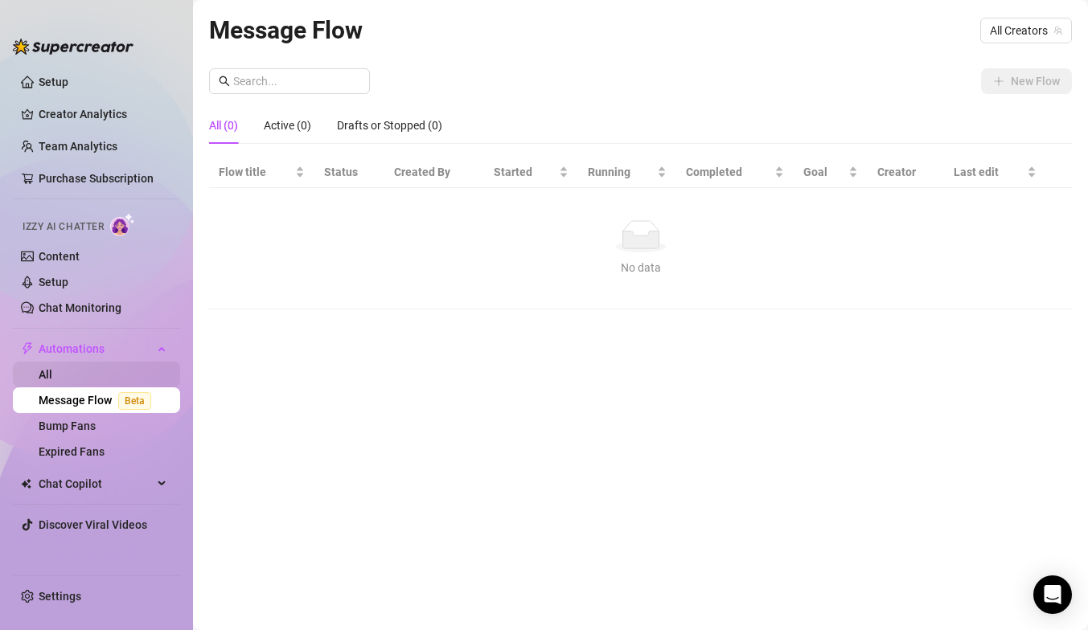
click at [52, 380] on link "All" at bounding box center [46, 374] width 14 height 13
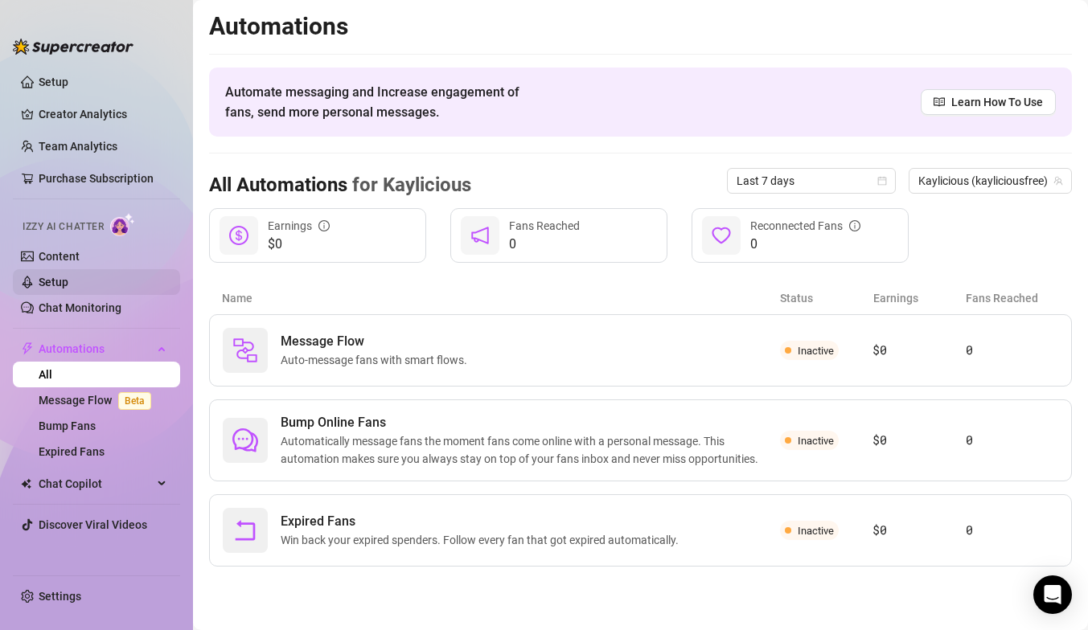
click at [64, 285] on link "Setup" at bounding box center [54, 282] width 30 height 13
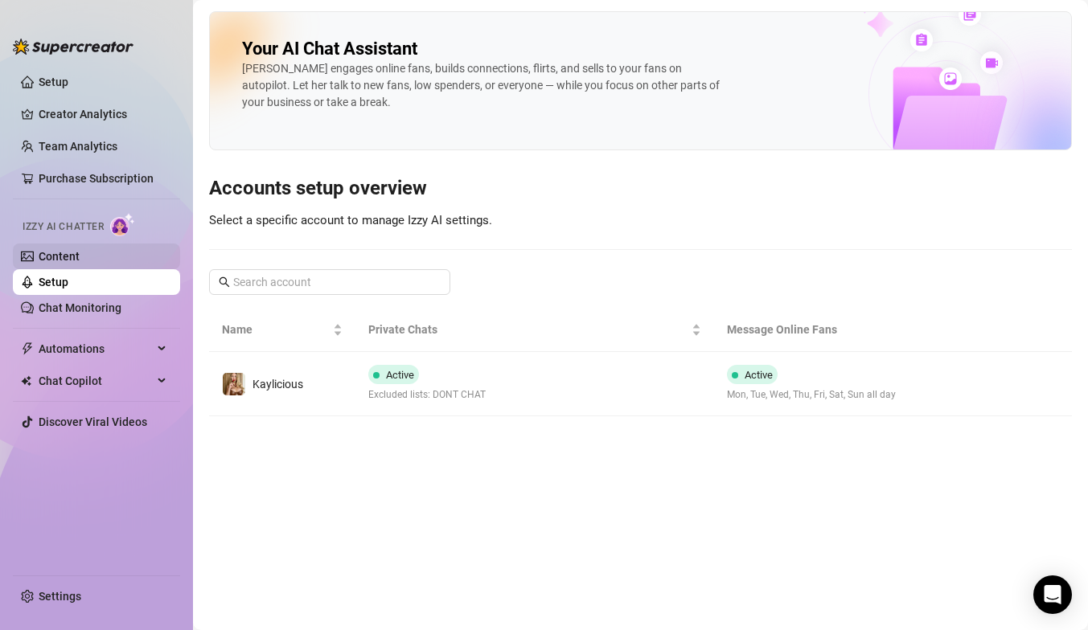
click at [59, 258] on link "Content" at bounding box center [59, 256] width 41 height 13
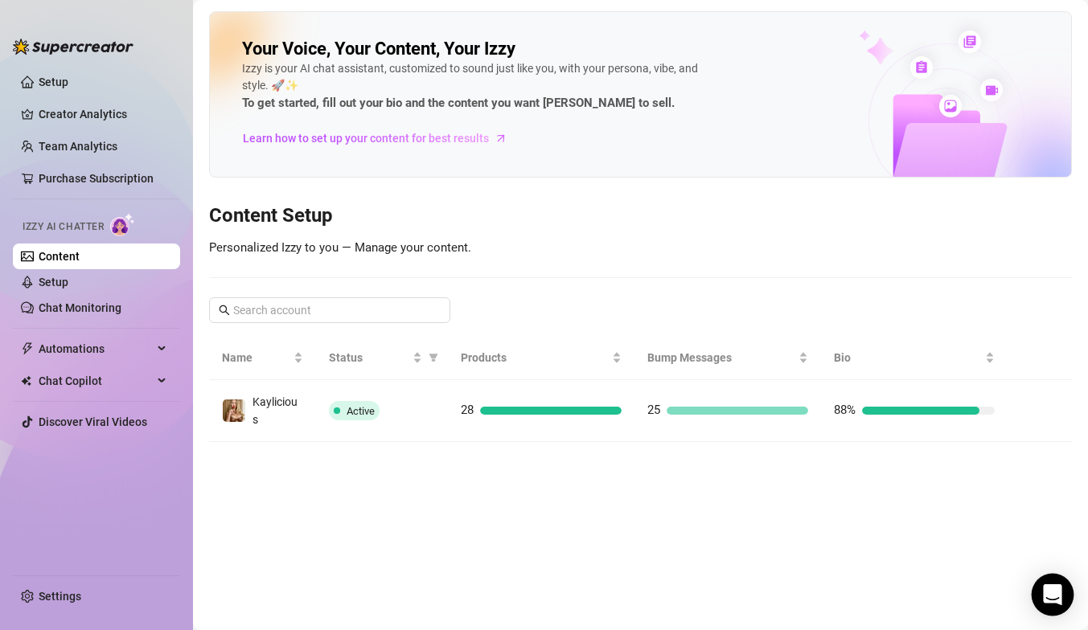
click at [1047, 600] on icon "Open Intercom Messenger" at bounding box center [1052, 594] width 18 height 21
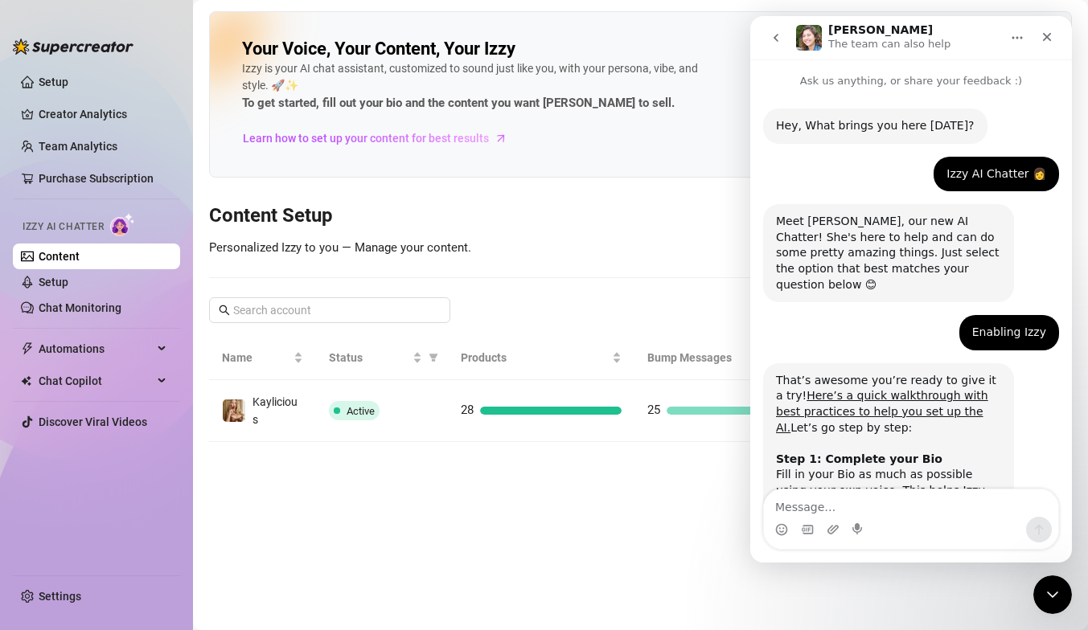
click at [850, 514] on textarea "Message…" at bounding box center [911, 503] width 294 height 27
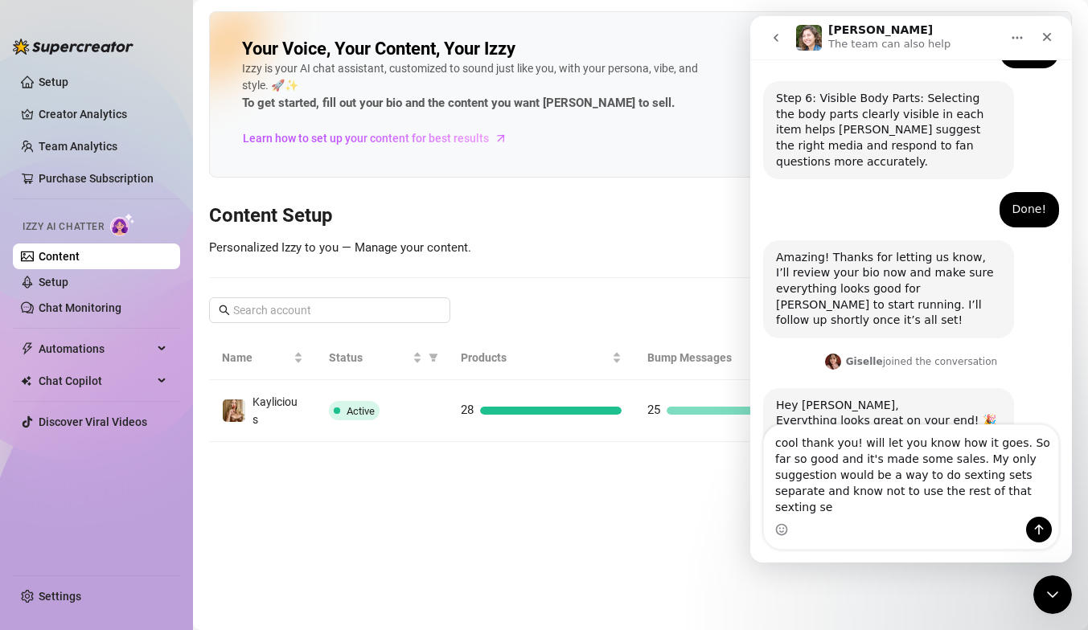
scroll to position [1297, 0]
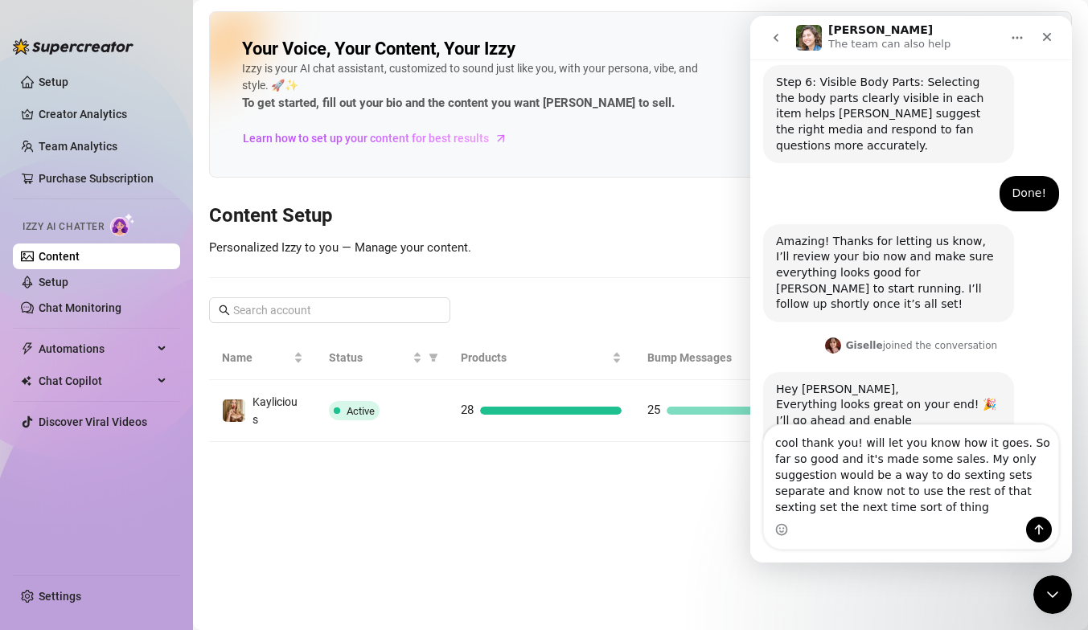
click at [838, 474] on textarea "cool thank you! will let you know how it goes. So far so good and it's made som…" at bounding box center [911, 471] width 294 height 92
click at [916, 477] on textarea "cool thank you! will let you know how it goes. So far so good and it's made som…" at bounding box center [911, 471] width 294 height 92
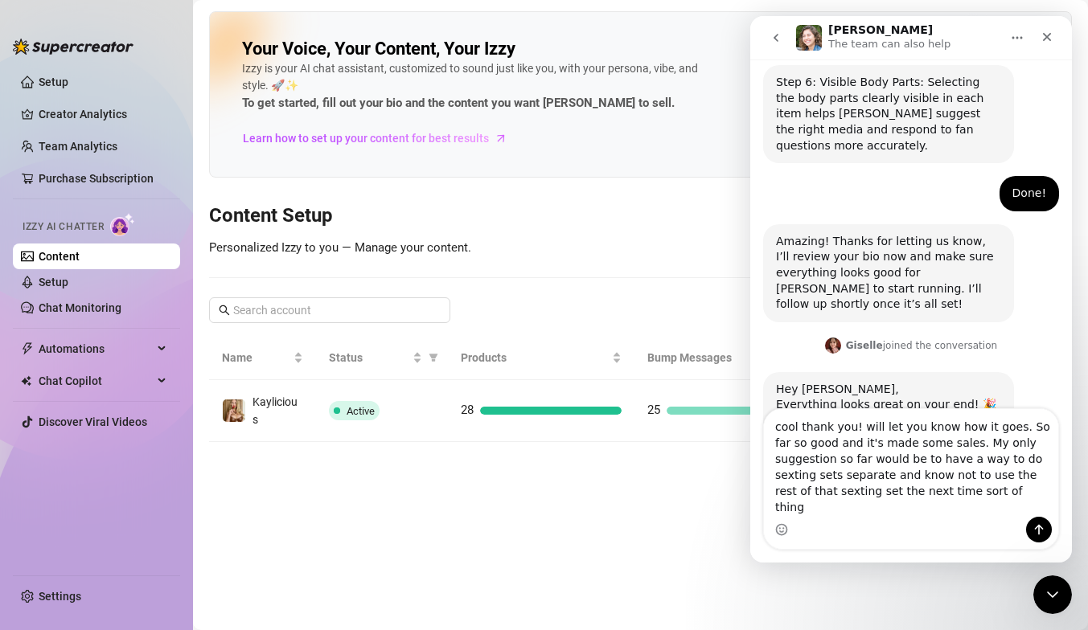
click at [883, 491] on textarea "cool thank you! will let you know how it goes. So far so good and it's made som…" at bounding box center [911, 463] width 294 height 108
click at [917, 494] on textarea "cool thank you! will let you know how it goes. So far so good and it's made som…" at bounding box center [911, 463] width 294 height 108
click at [1008, 509] on textarea "cool thank you! will let you know how it goes. So far so good and it's made som…" at bounding box center [911, 463] width 294 height 108
click at [867, 478] on textarea "cool thank you! will let you know how it goes. So far so good and it's made som…" at bounding box center [911, 463] width 294 height 108
click at [1015, 509] on textarea "cool thank you! will let you know how it goes. So far so good and it's made som…" at bounding box center [911, 463] width 294 height 108
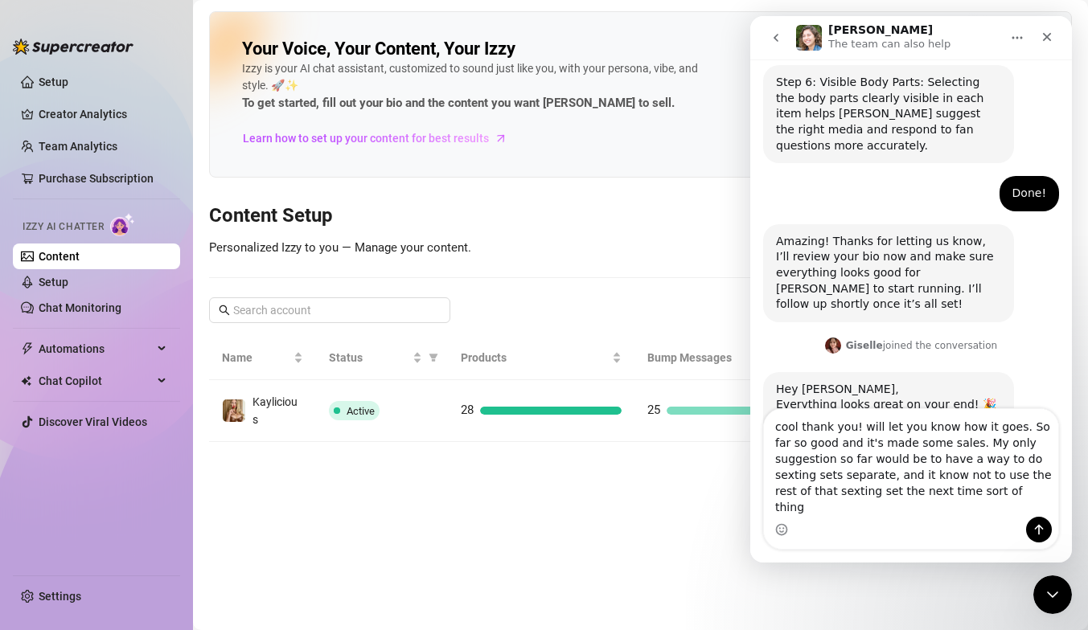
type textarea "cool thank you! will let you know how it goes. So far so good and it's made som…"
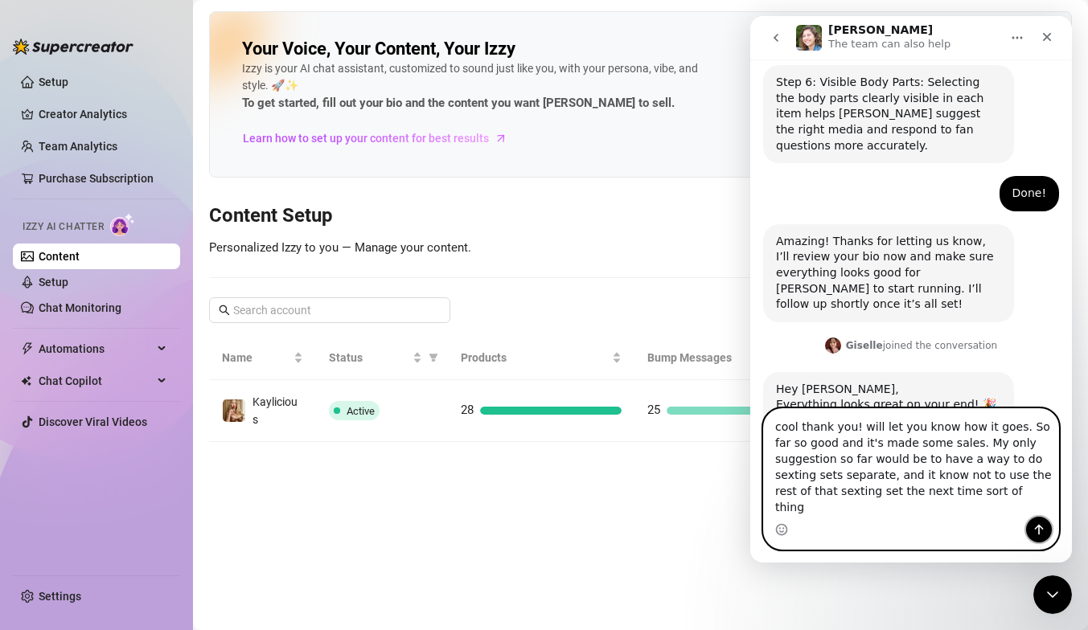
click at [1038, 531] on icon "Send a message…" at bounding box center [1039, 530] width 9 height 10
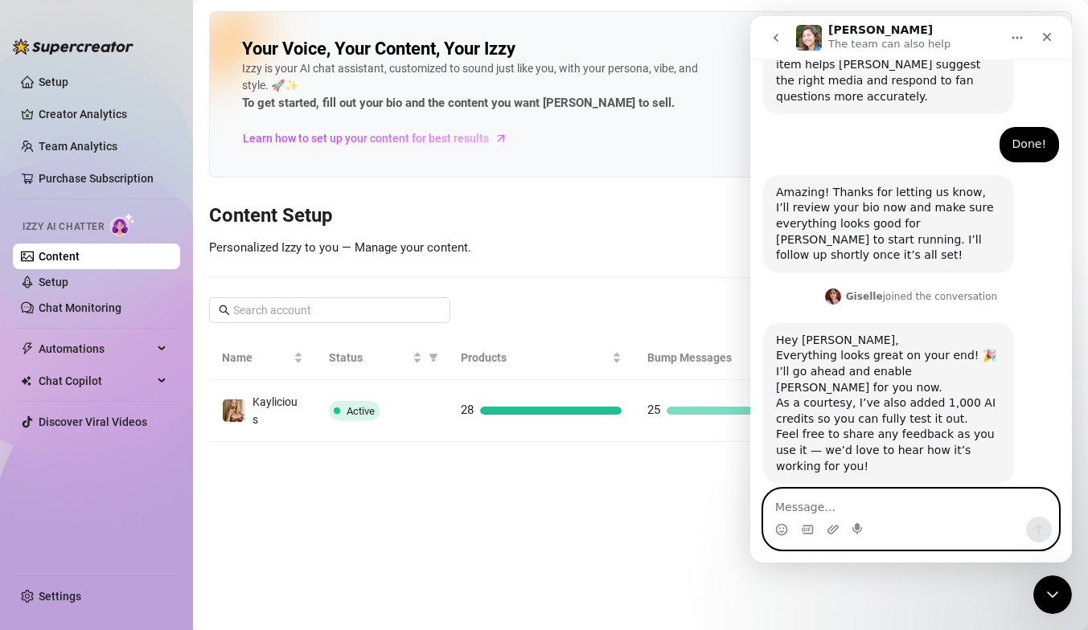
scroll to position [1402, 0]
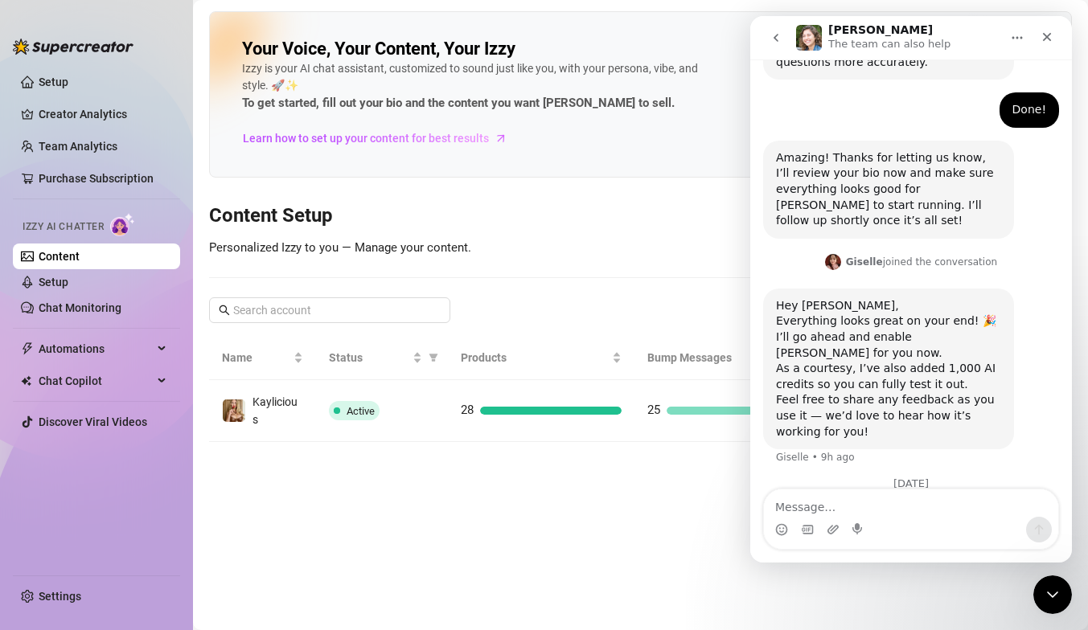
click at [371, 497] on main "Your Voice, Your Content, Your [PERSON_NAME] is your AI chat assistant, customi…" at bounding box center [640, 315] width 895 height 630
